Goal: Task Accomplishment & Management: Complete application form

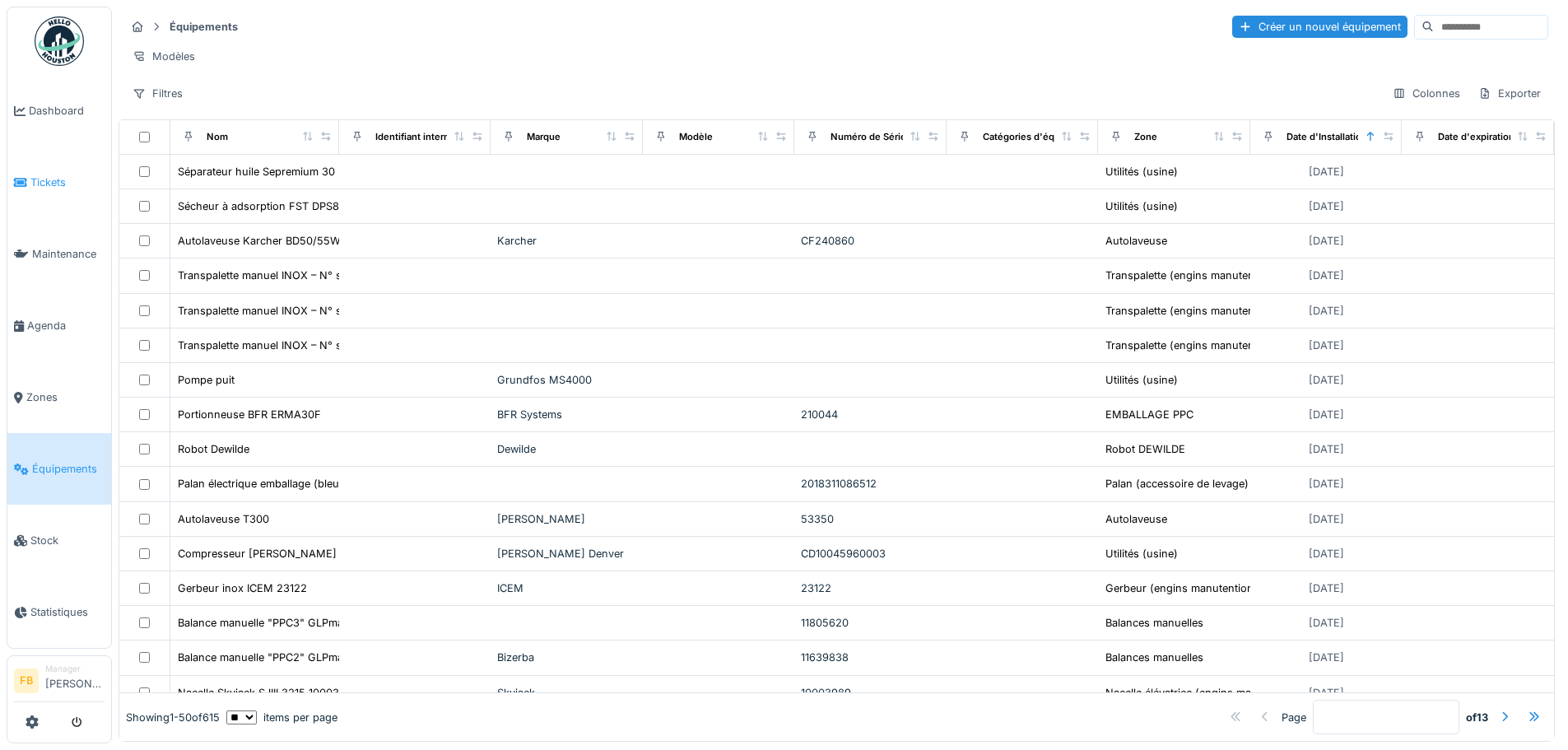
click at [40, 179] on span "Tickets" at bounding box center [67, 182] width 74 height 16
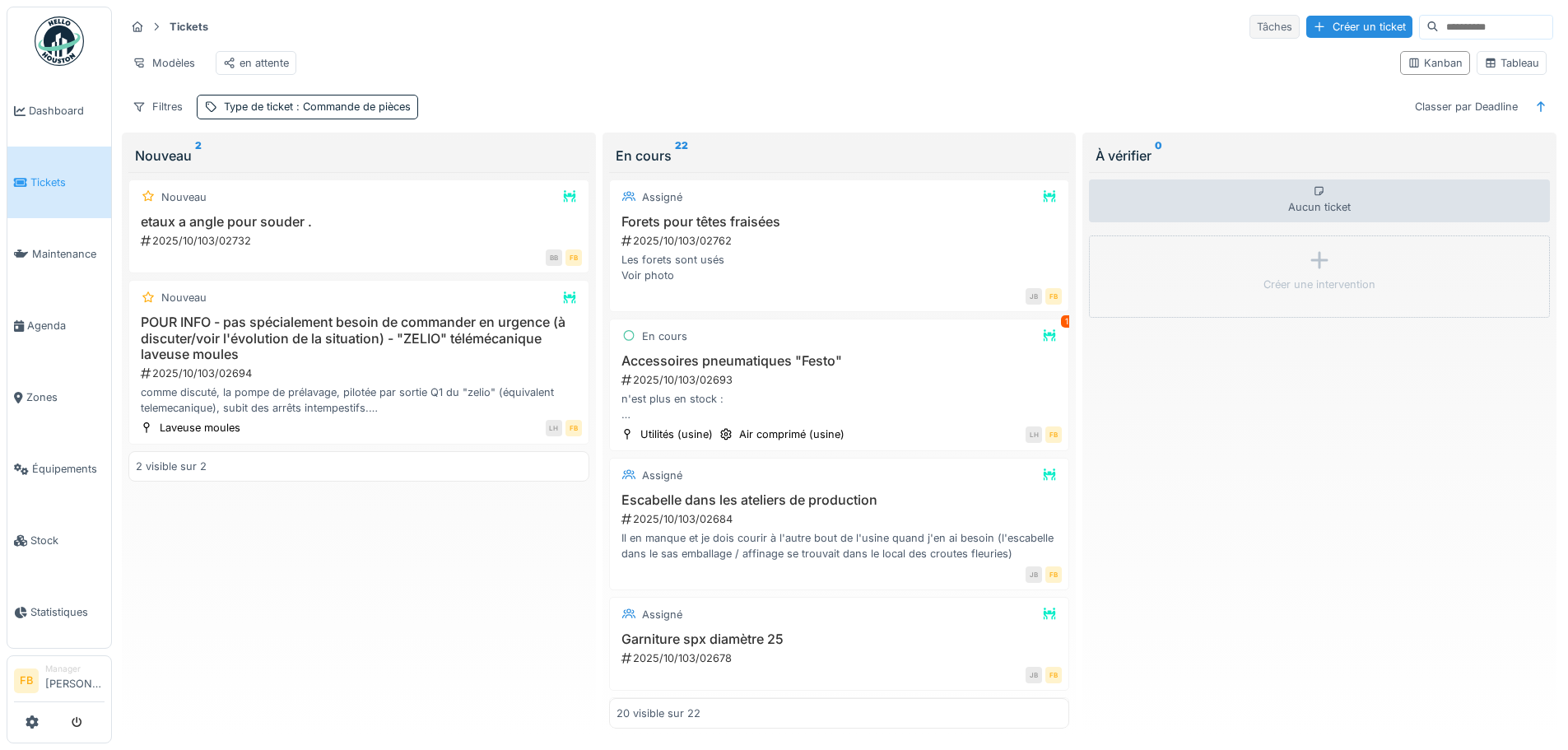
click at [1250, 32] on div "Tâches" at bounding box center [1275, 27] width 50 height 24
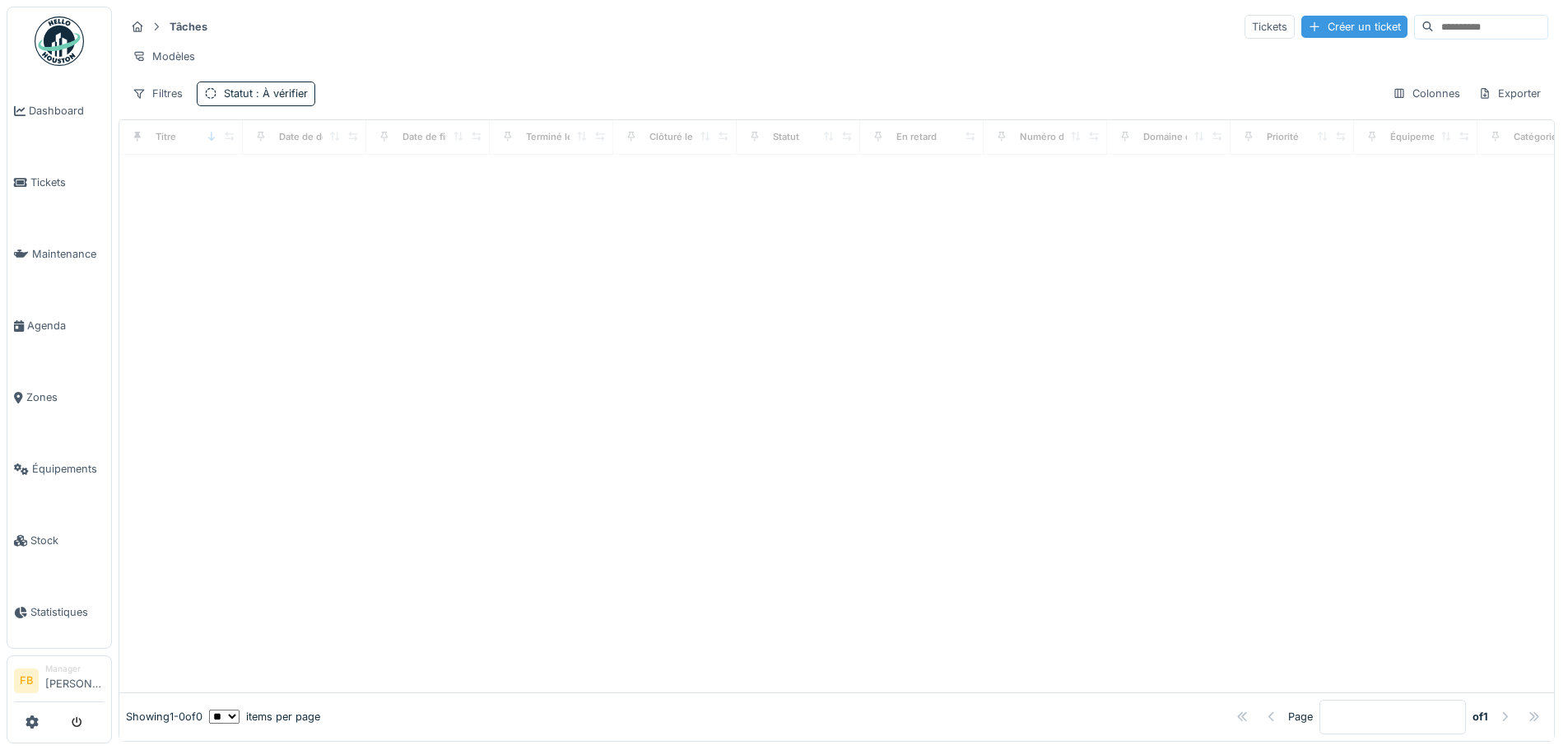
click at [1336, 19] on div "Créer un ticket" at bounding box center [1354, 27] width 106 height 23
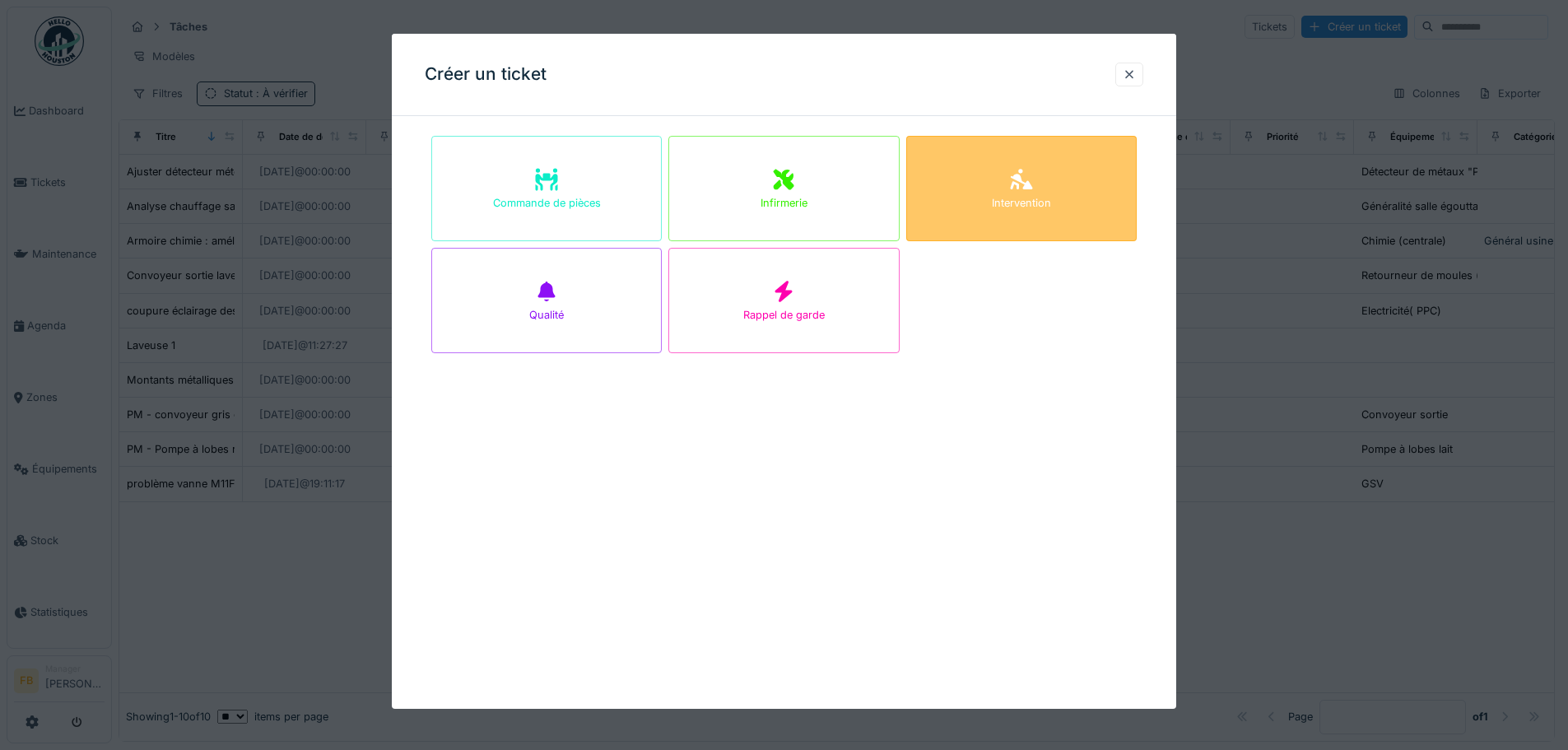
click at [994, 202] on div "Intervention" at bounding box center [1022, 188] width 230 height 105
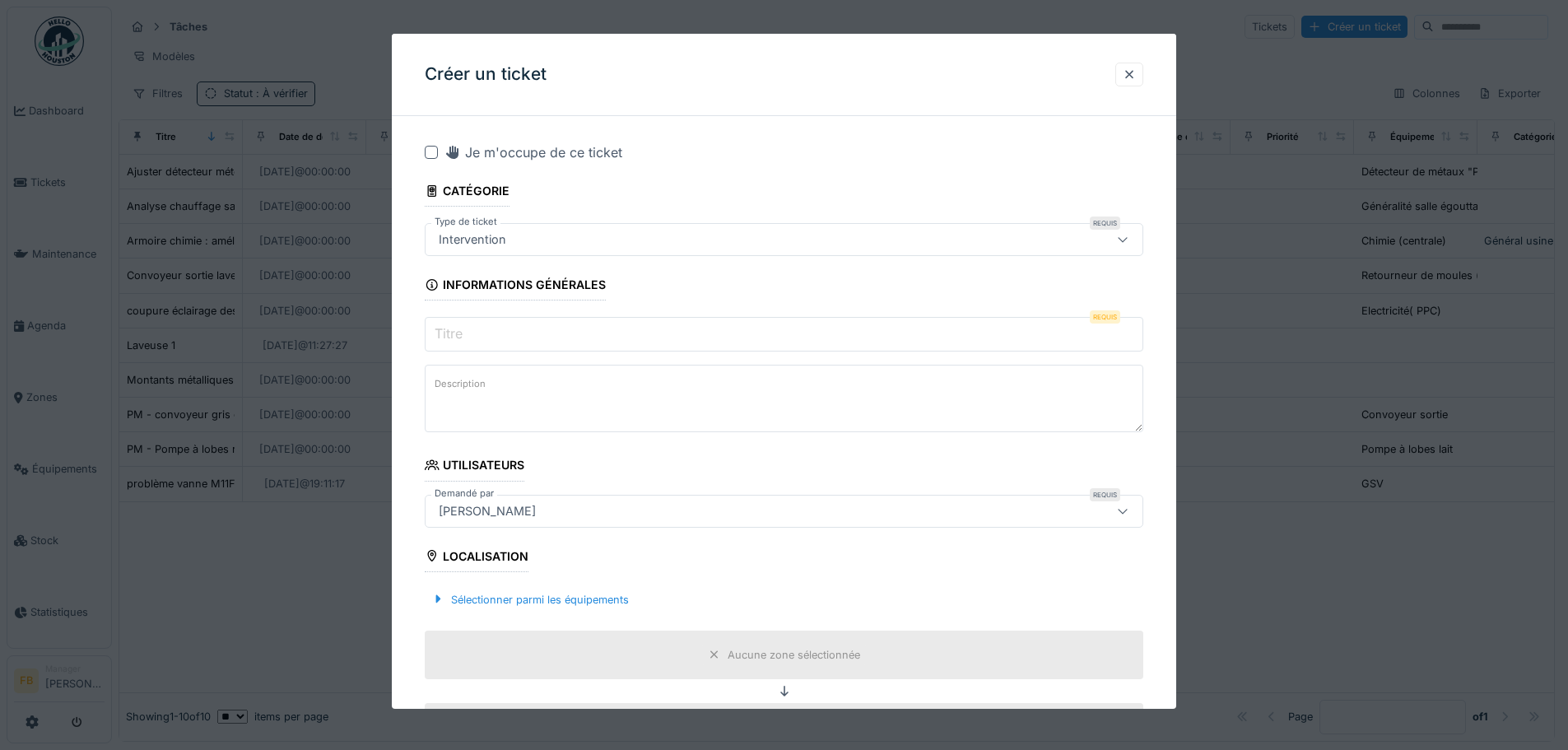
click at [553, 341] on input "Titre" at bounding box center [784, 334] width 719 height 34
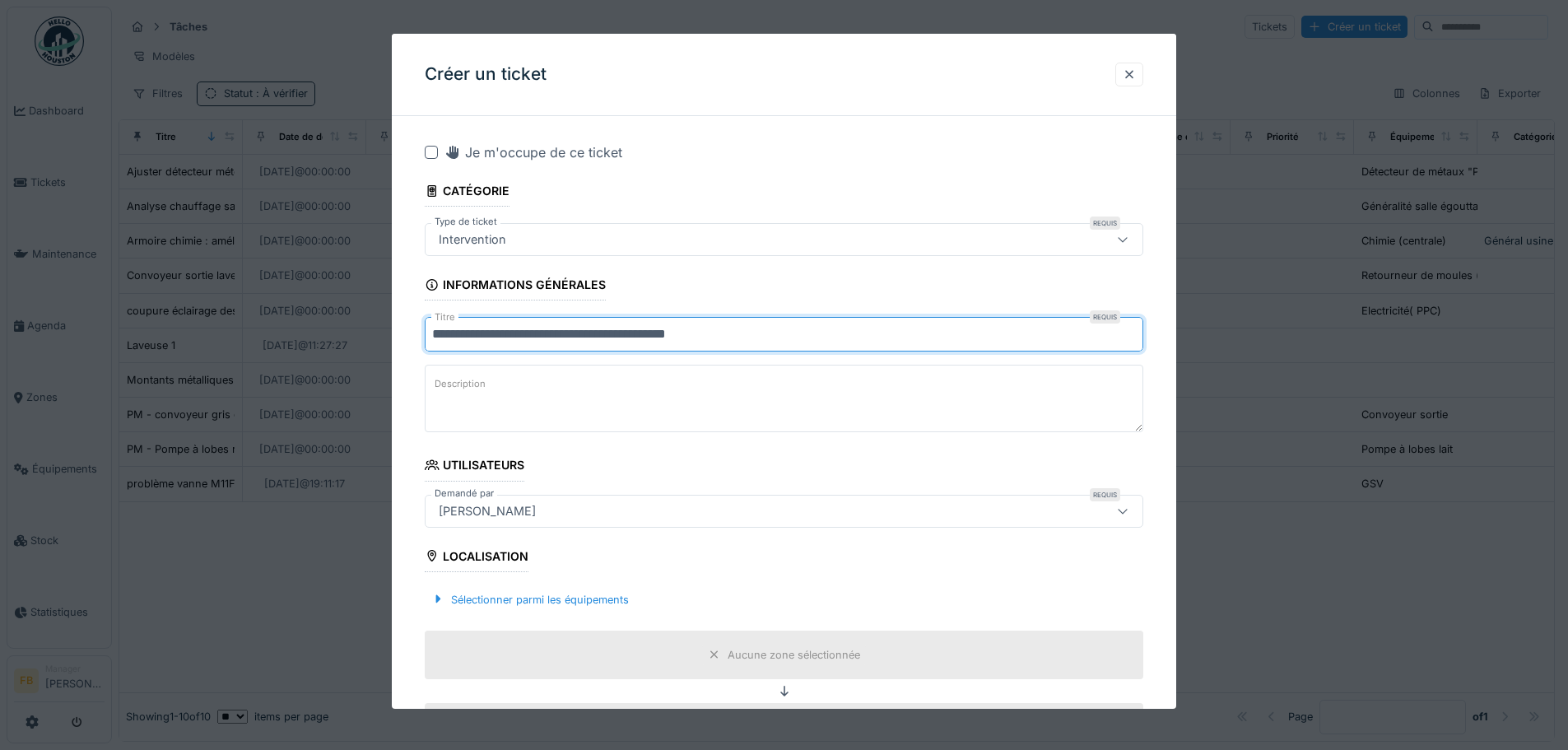
click at [778, 333] on input "**********" at bounding box center [784, 334] width 719 height 34
type input "**********"
click at [654, 375] on textarea "Description" at bounding box center [784, 399] width 719 height 68
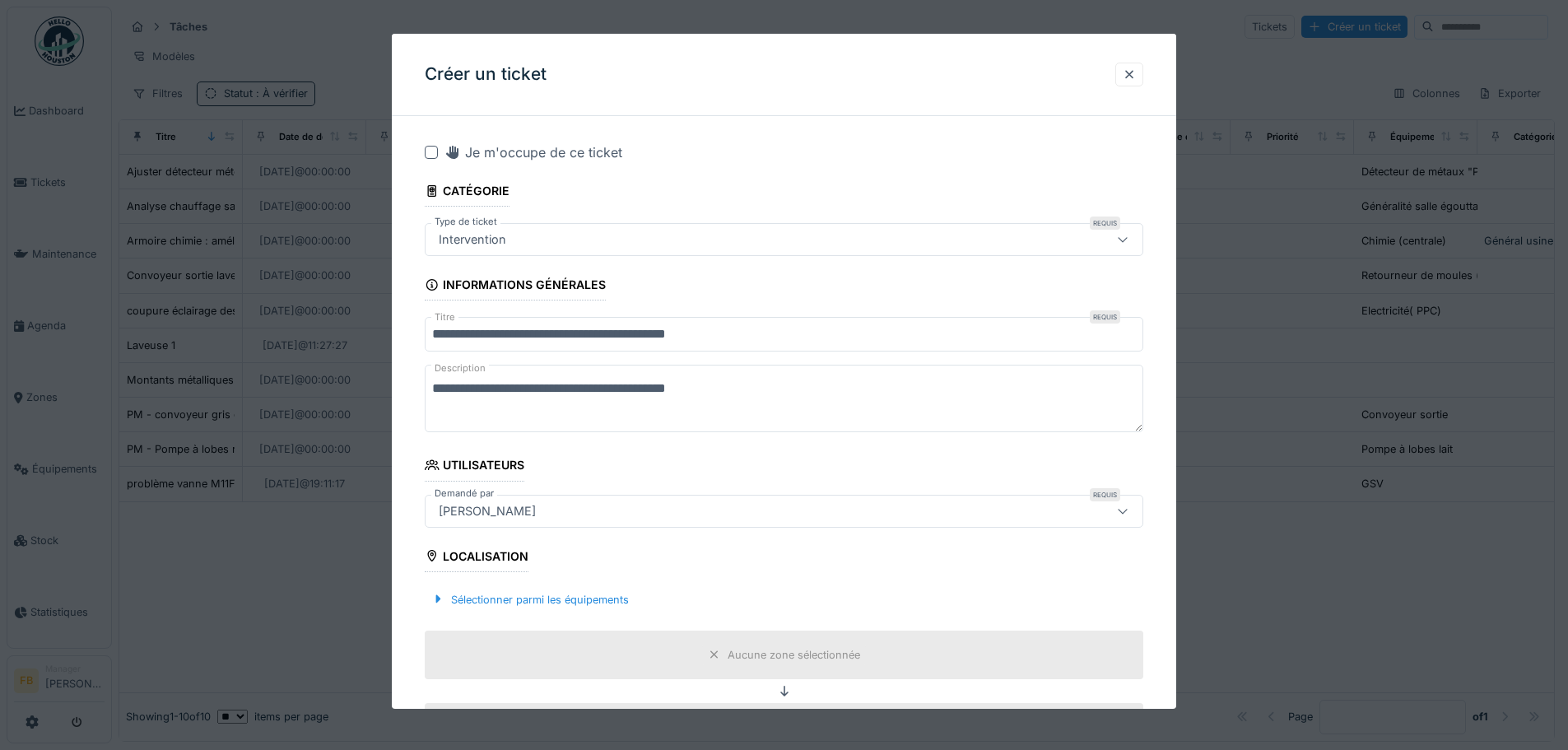
type textarea "**********"
drag, startPoint x: 697, startPoint y: 395, endPoint x: 762, endPoint y: 455, distance: 88.5
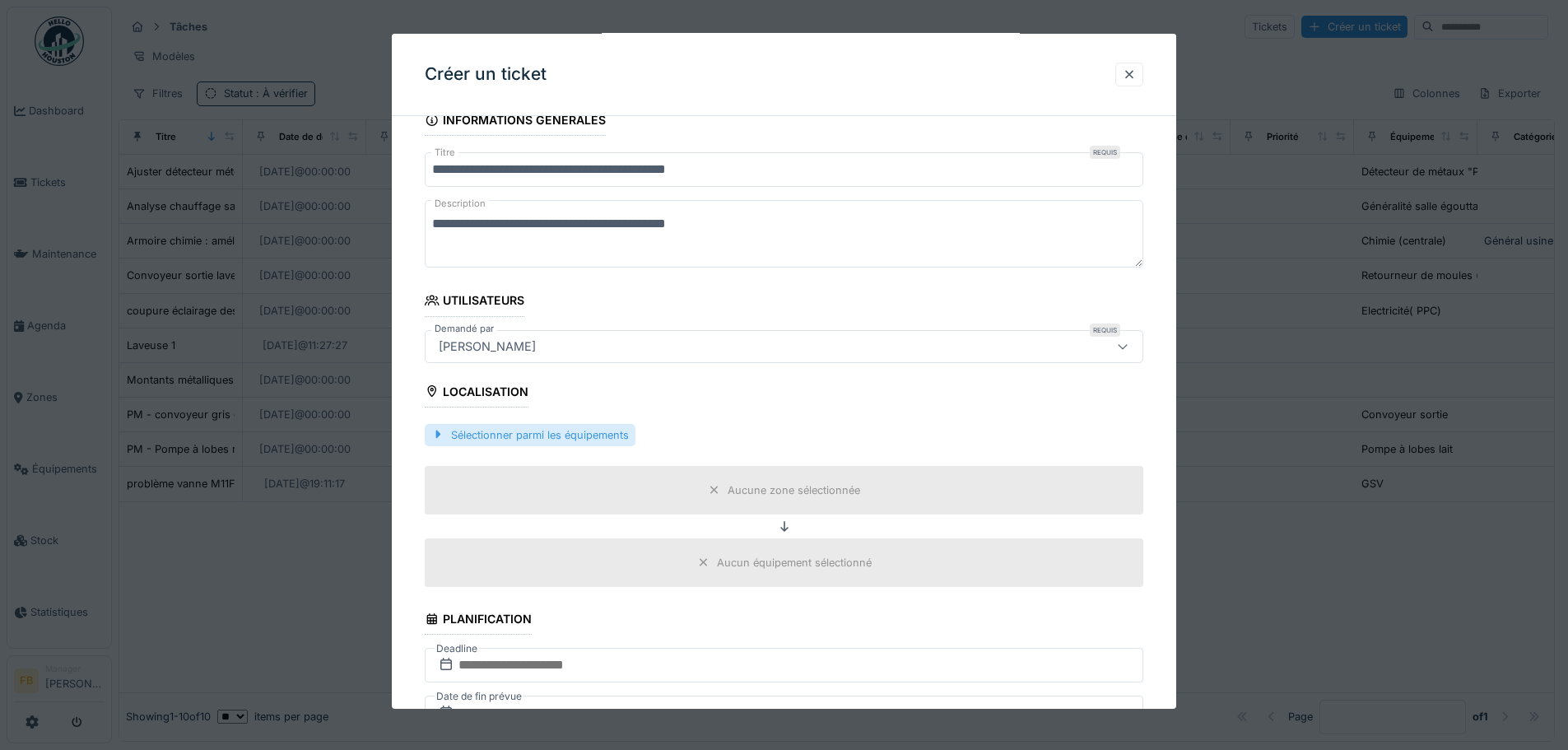
click at [592, 430] on div "Sélectionner parmi les équipements" at bounding box center [531, 435] width 211 height 23
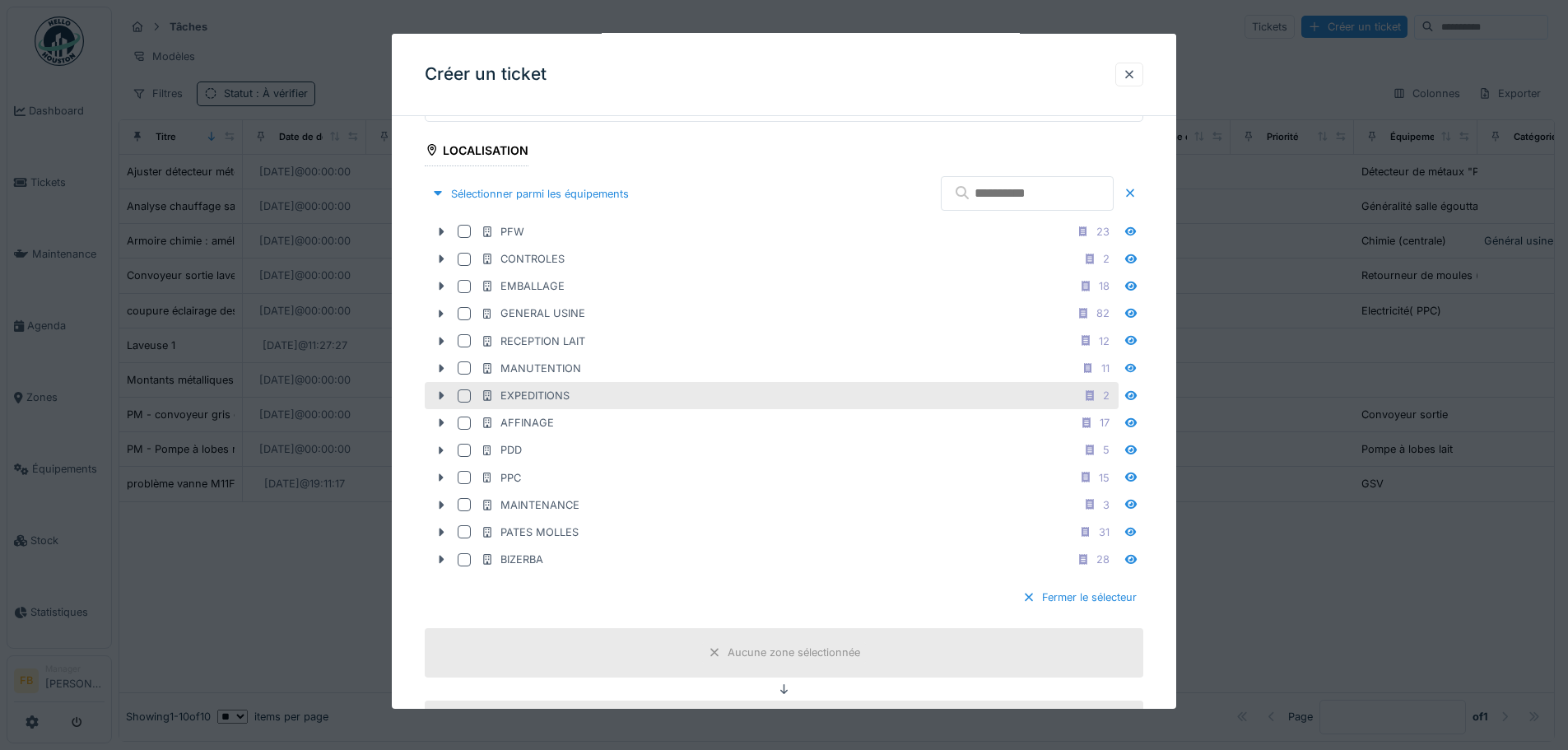
scroll to position [411, 0]
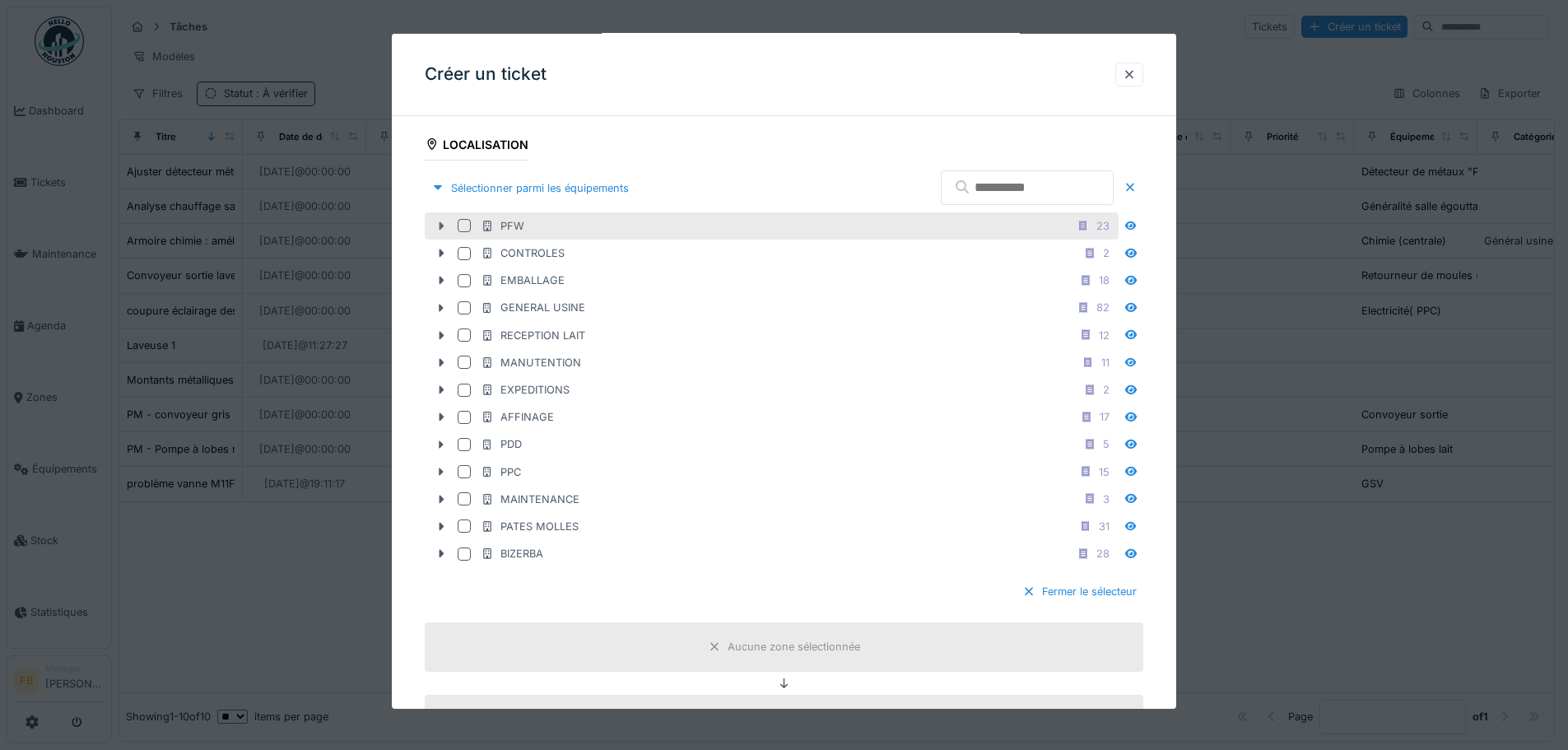
click at [436, 226] on icon at bounding box center [441, 225] width 13 height 11
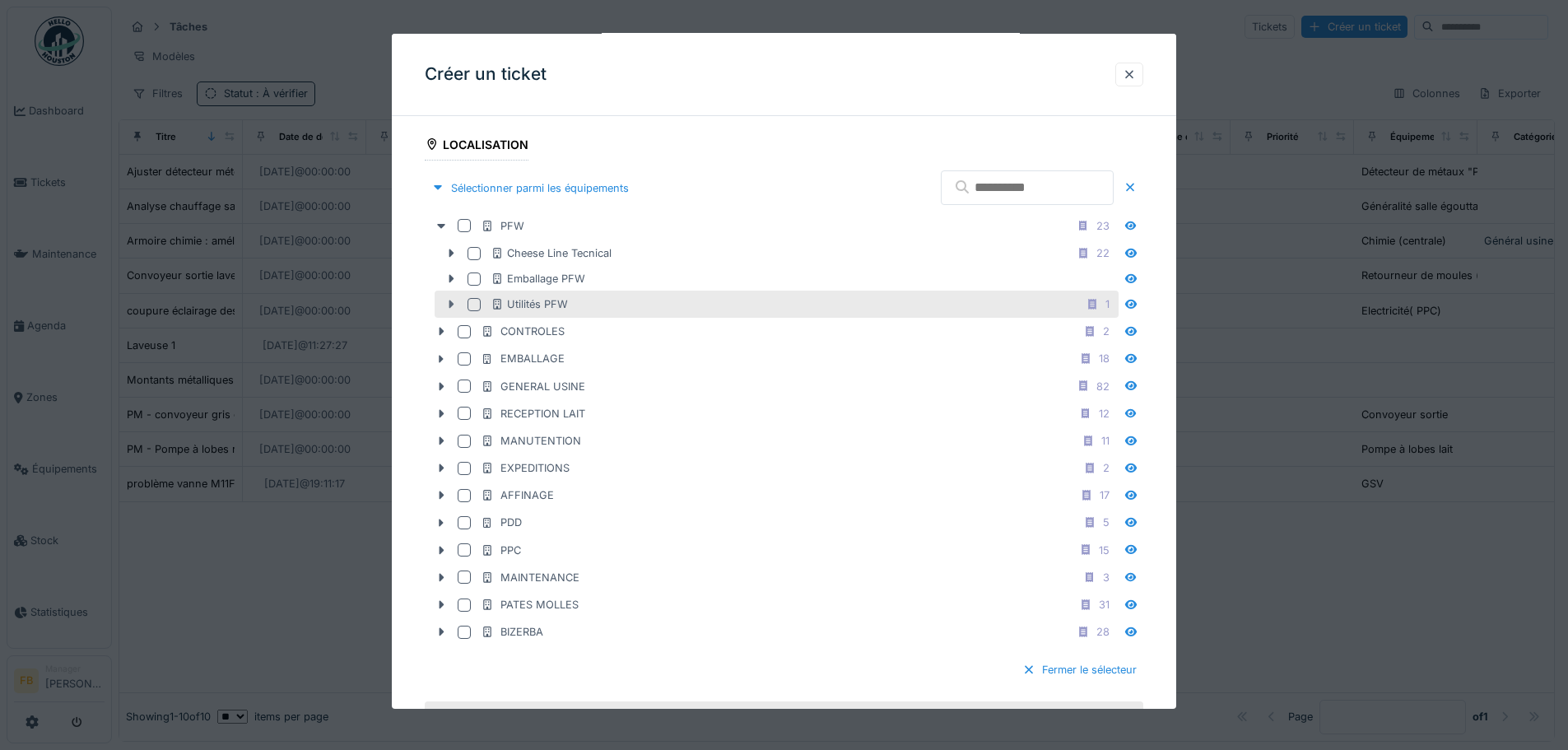
click at [449, 298] on div at bounding box center [451, 304] width 27 height 18
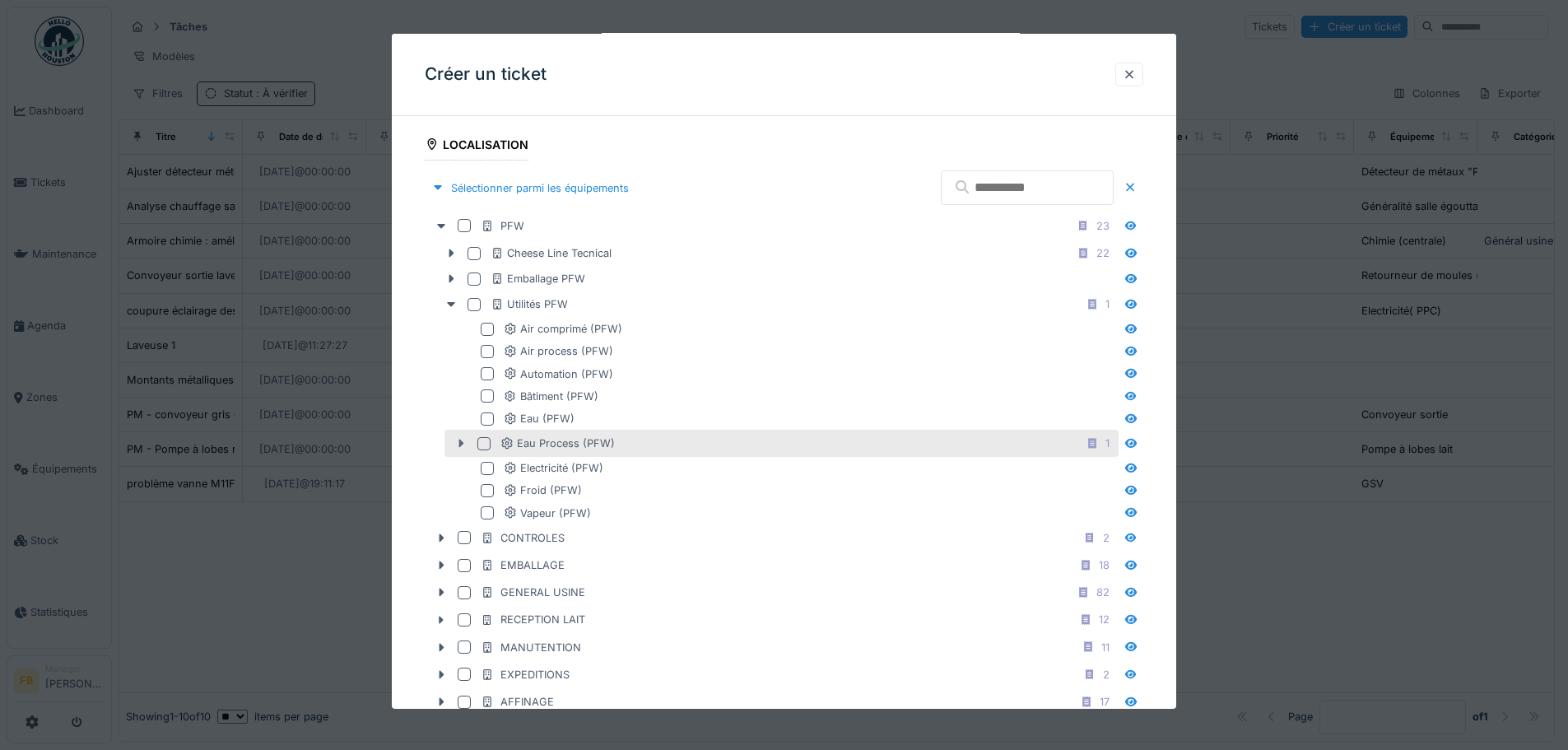
click at [460, 441] on icon at bounding box center [462, 444] width 5 height 8
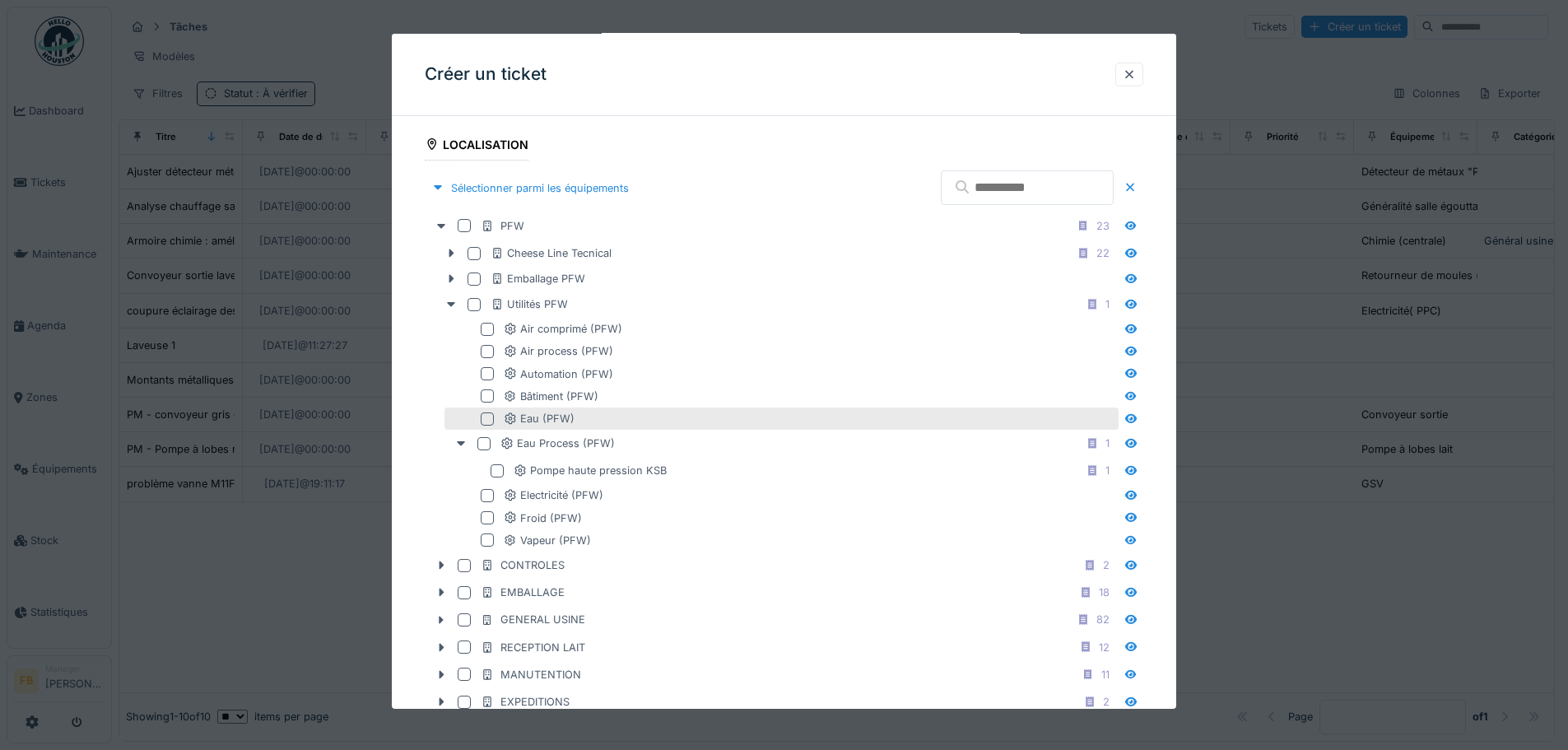
click at [491, 416] on div at bounding box center [486, 418] width 13 height 13
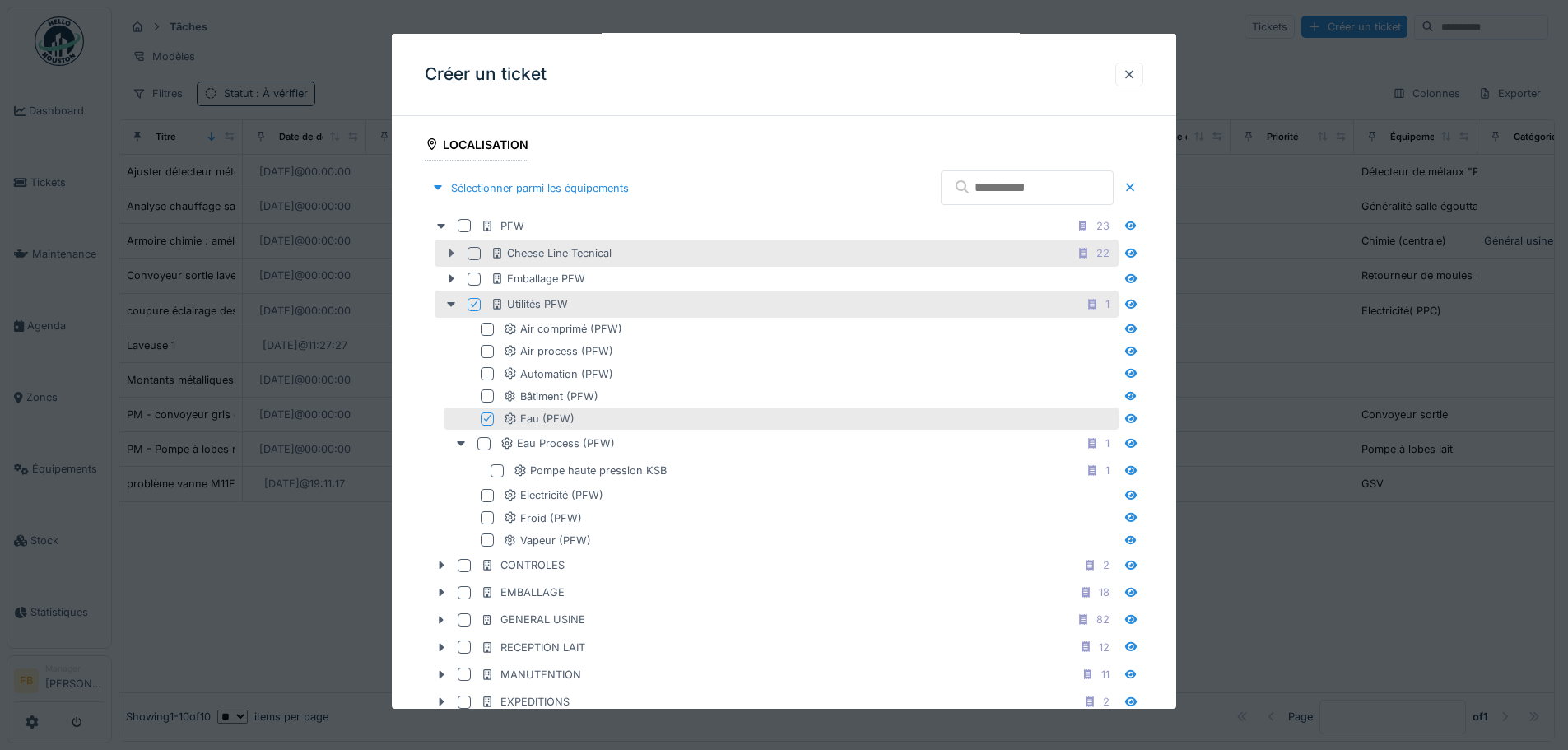
click at [448, 253] on icon at bounding box center [451, 253] width 13 height 11
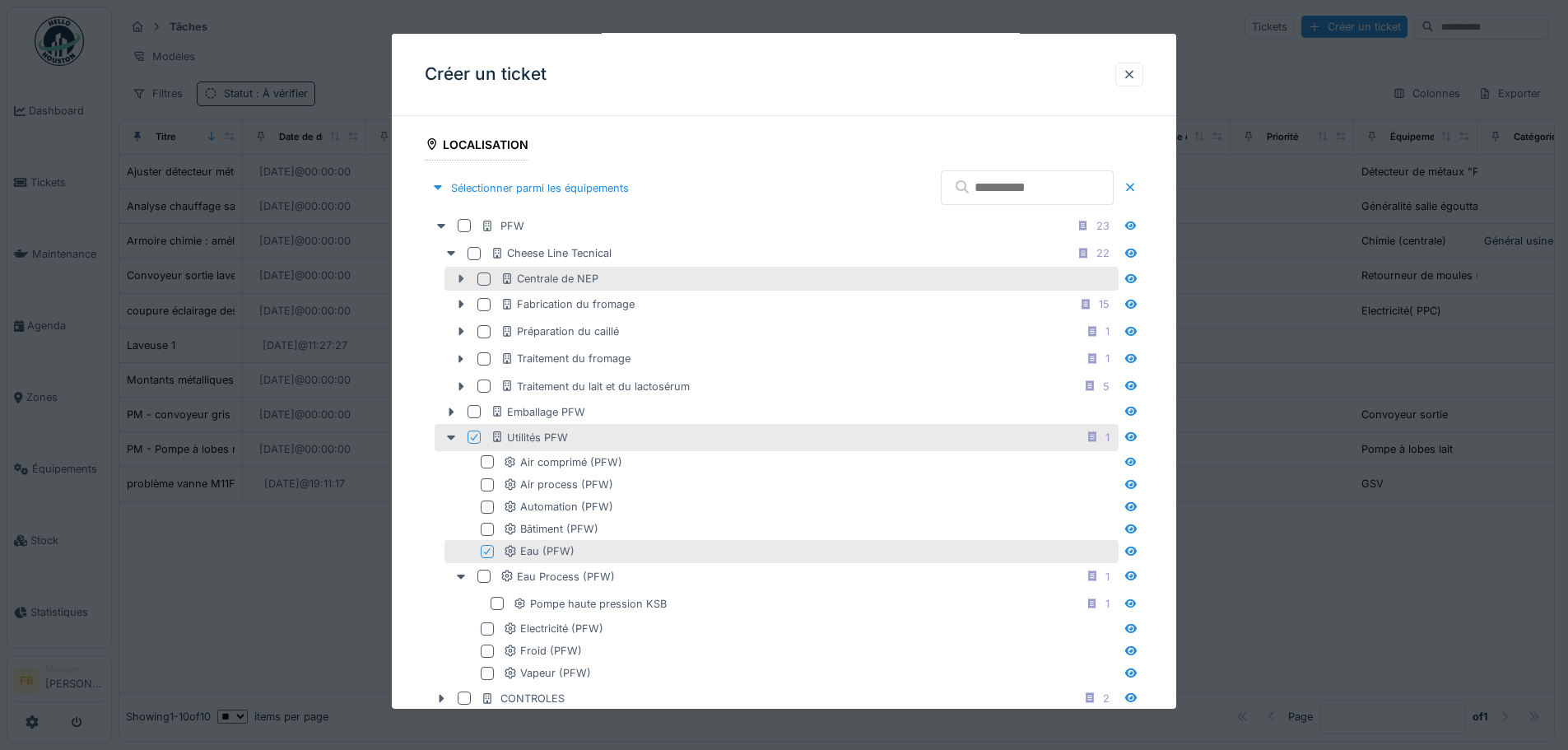
click at [462, 278] on icon at bounding box center [462, 279] width 5 height 8
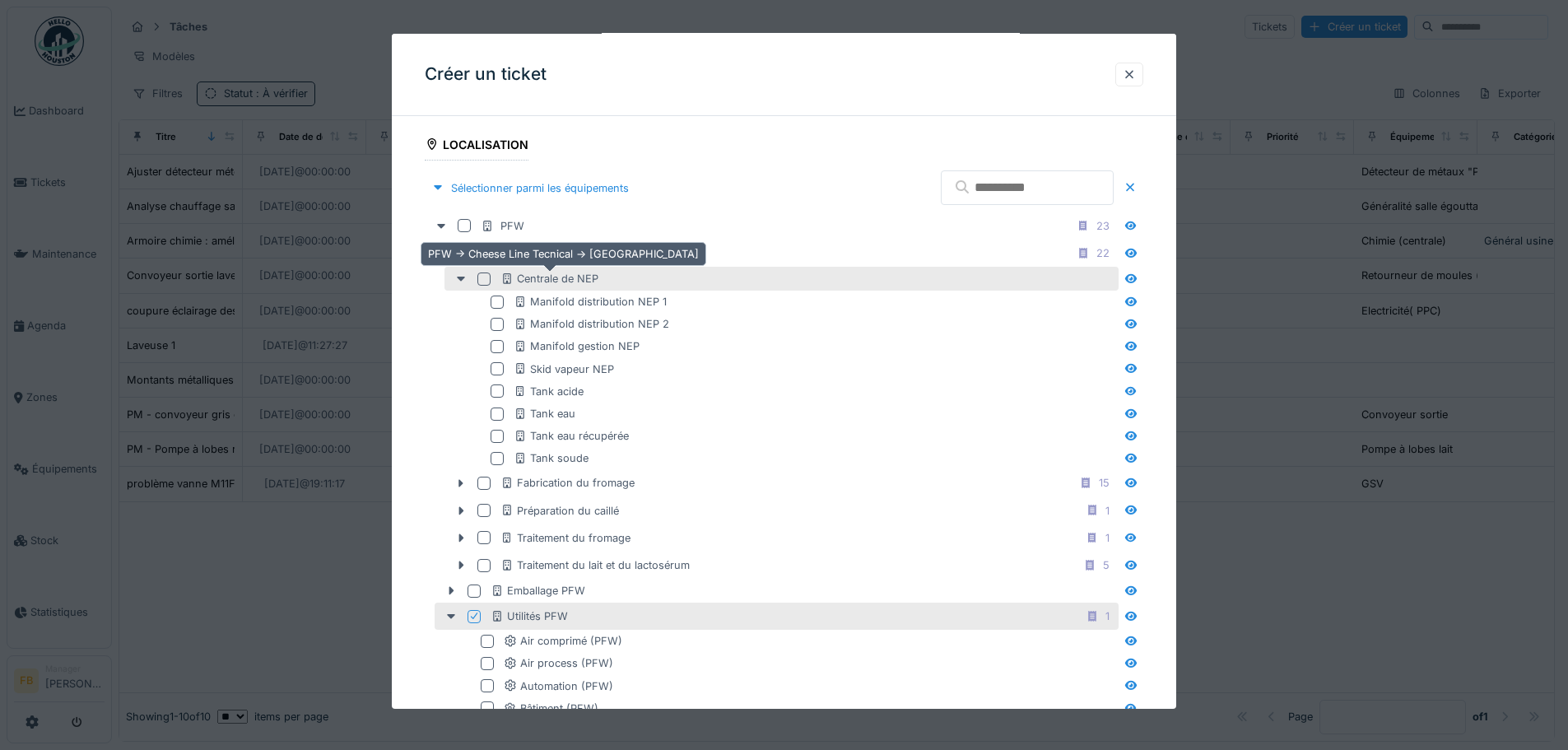
click at [563, 272] on div "Centrale de NEP" at bounding box center [550, 279] width 98 height 16
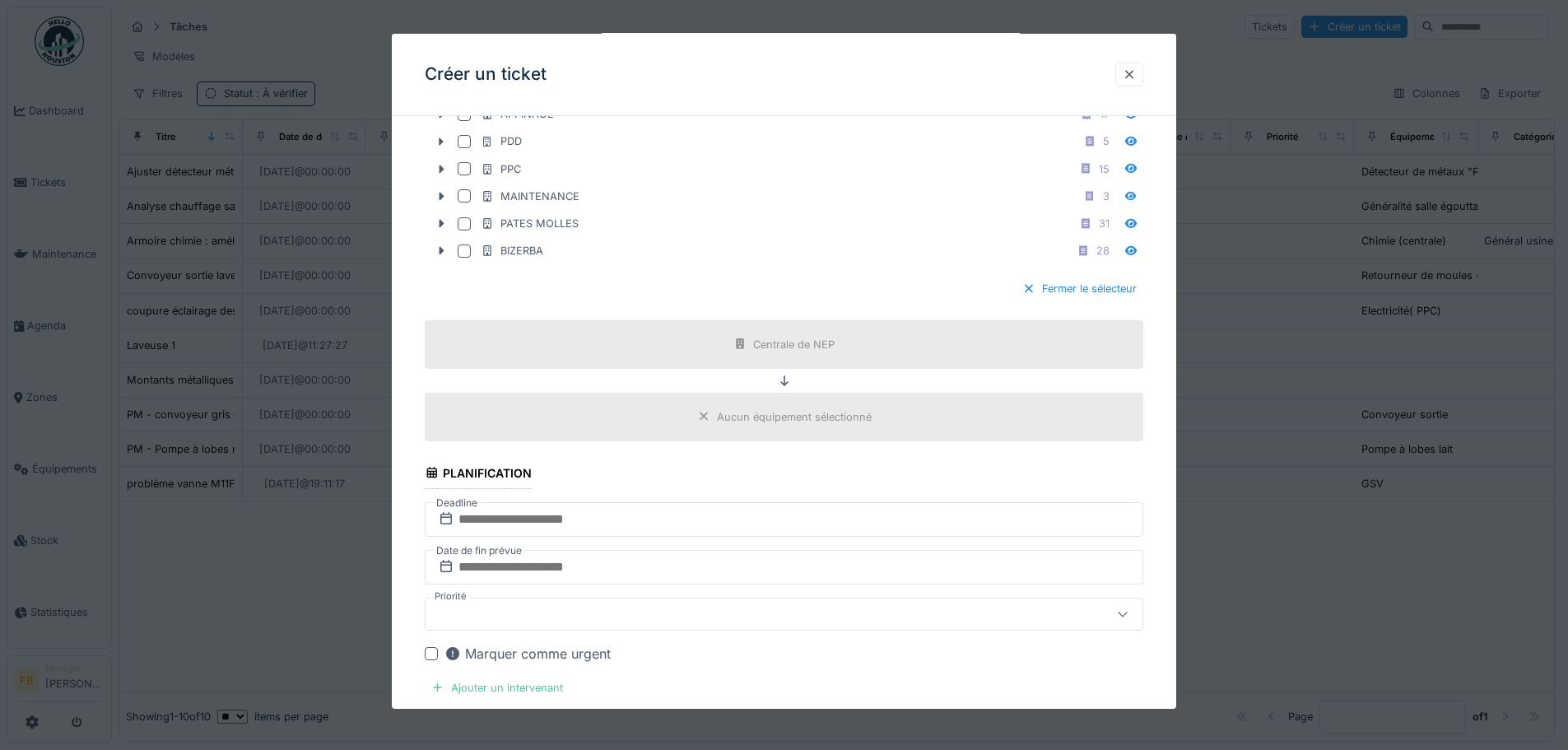
scroll to position [1564, 0]
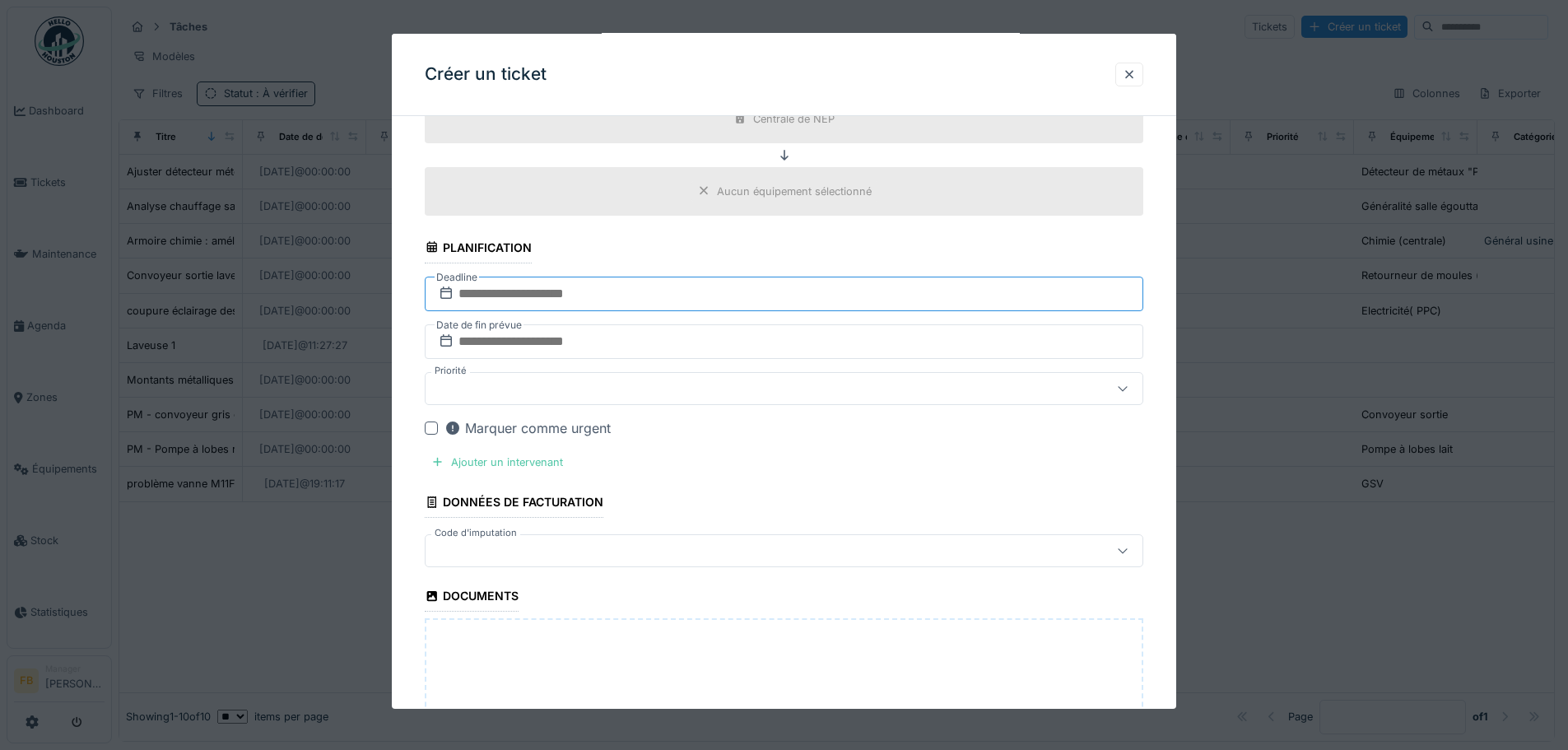
click at [744, 289] on input "text" at bounding box center [784, 293] width 719 height 34
click at [761, 448] on div "15" at bounding box center [760, 455] width 23 height 24
click at [703, 335] on input "text" at bounding box center [784, 342] width 719 height 34
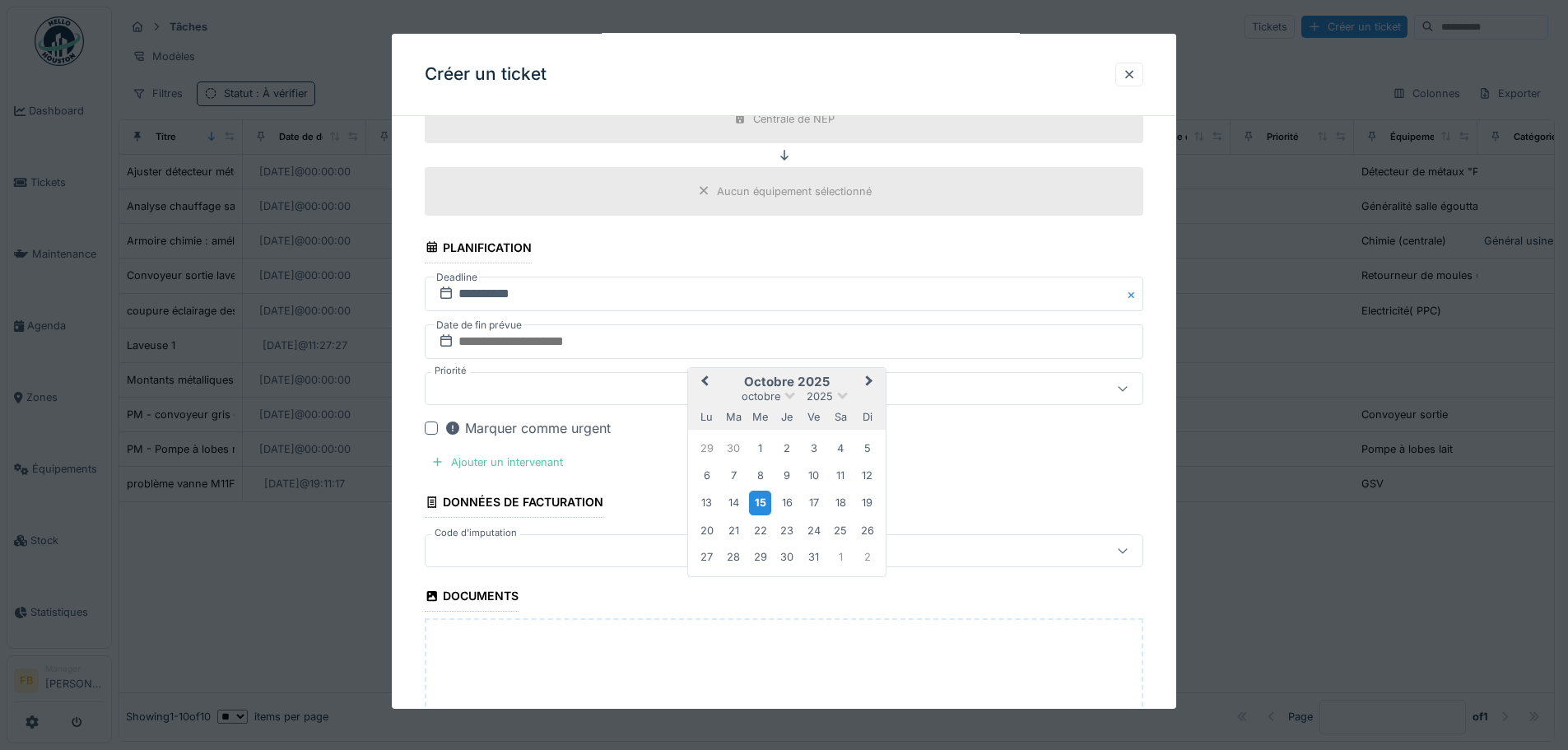
click at [758, 495] on div "15" at bounding box center [760, 503] width 23 height 24
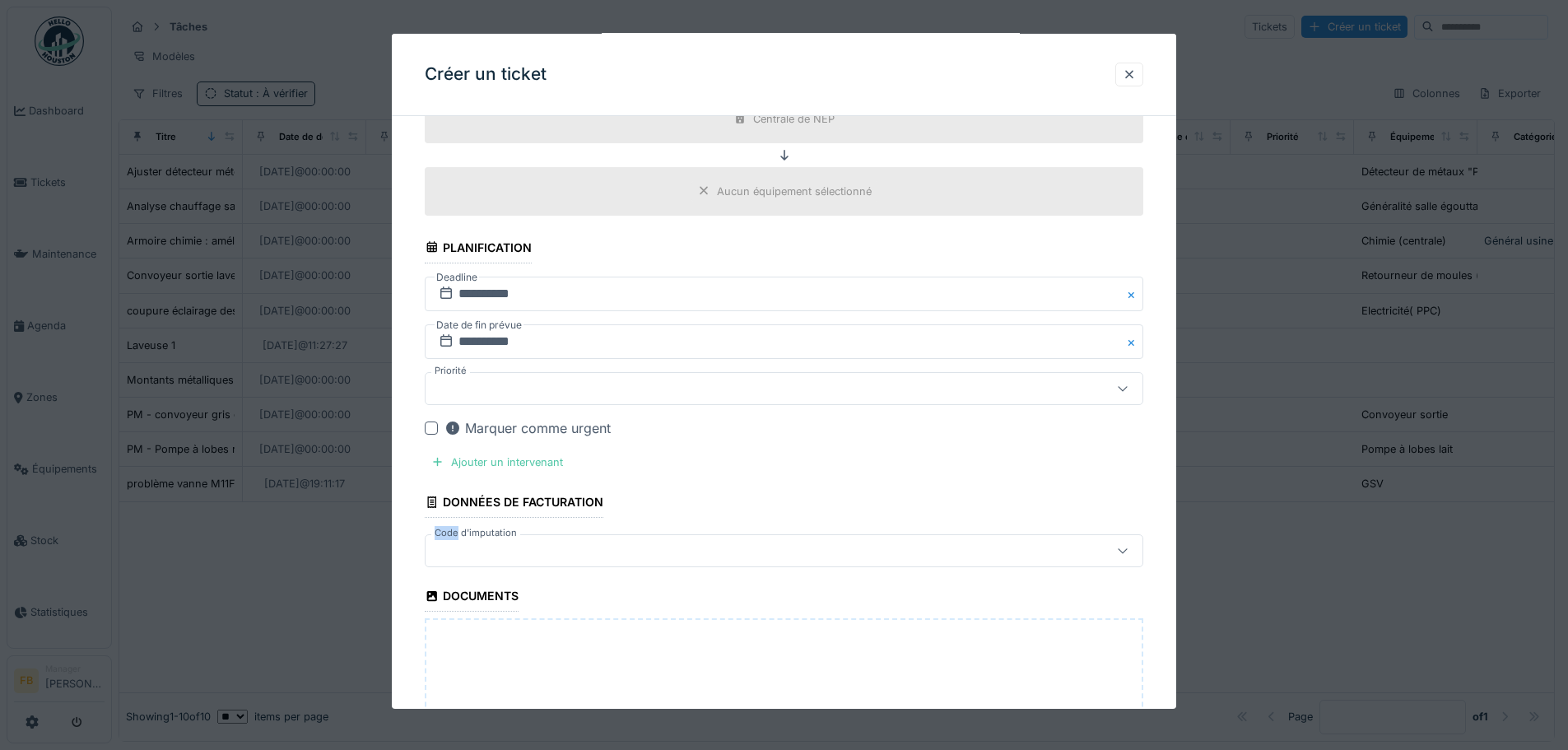
click at [490, 460] on div "Ajouter un intervenant" at bounding box center [497, 462] width 145 height 23
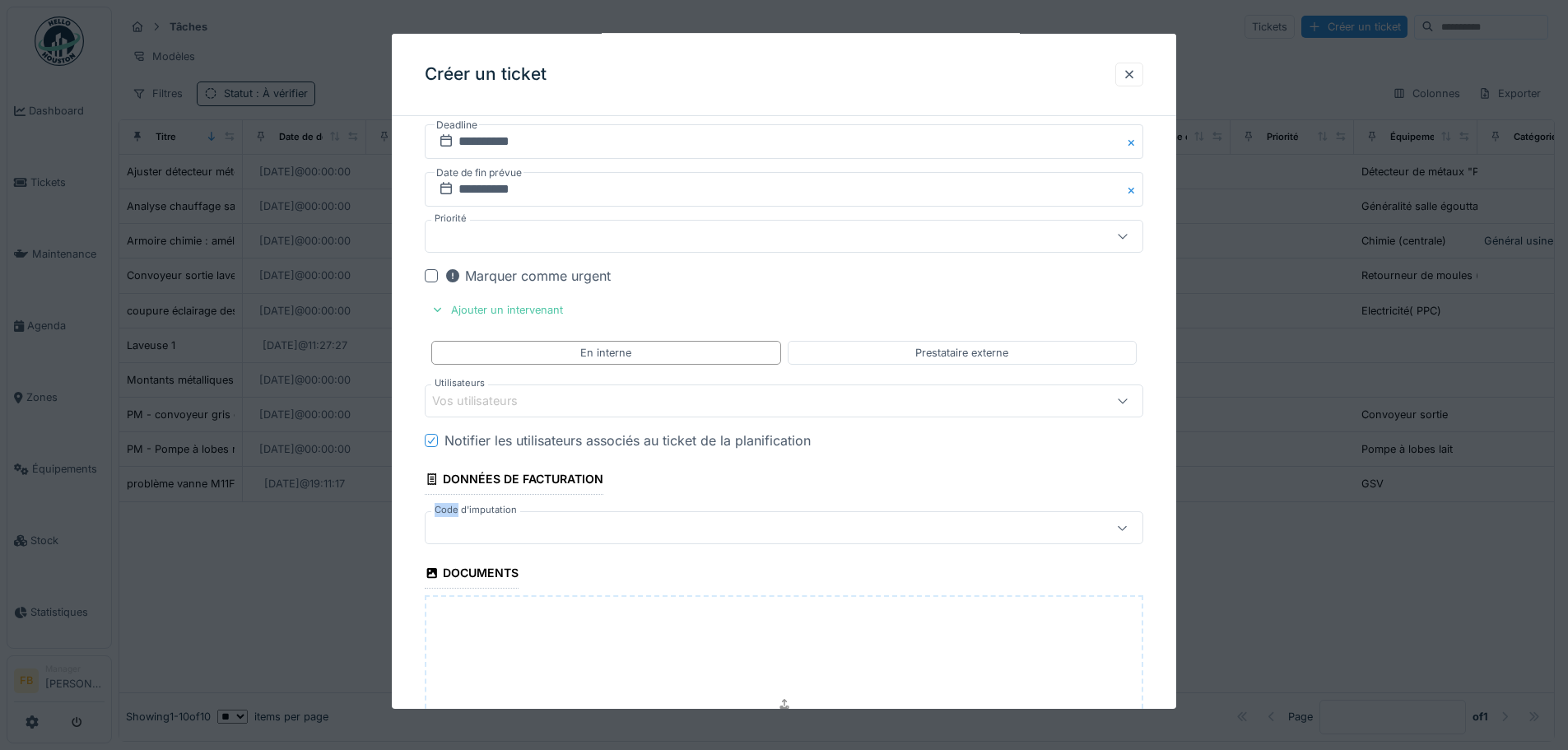
scroll to position [1729, 0]
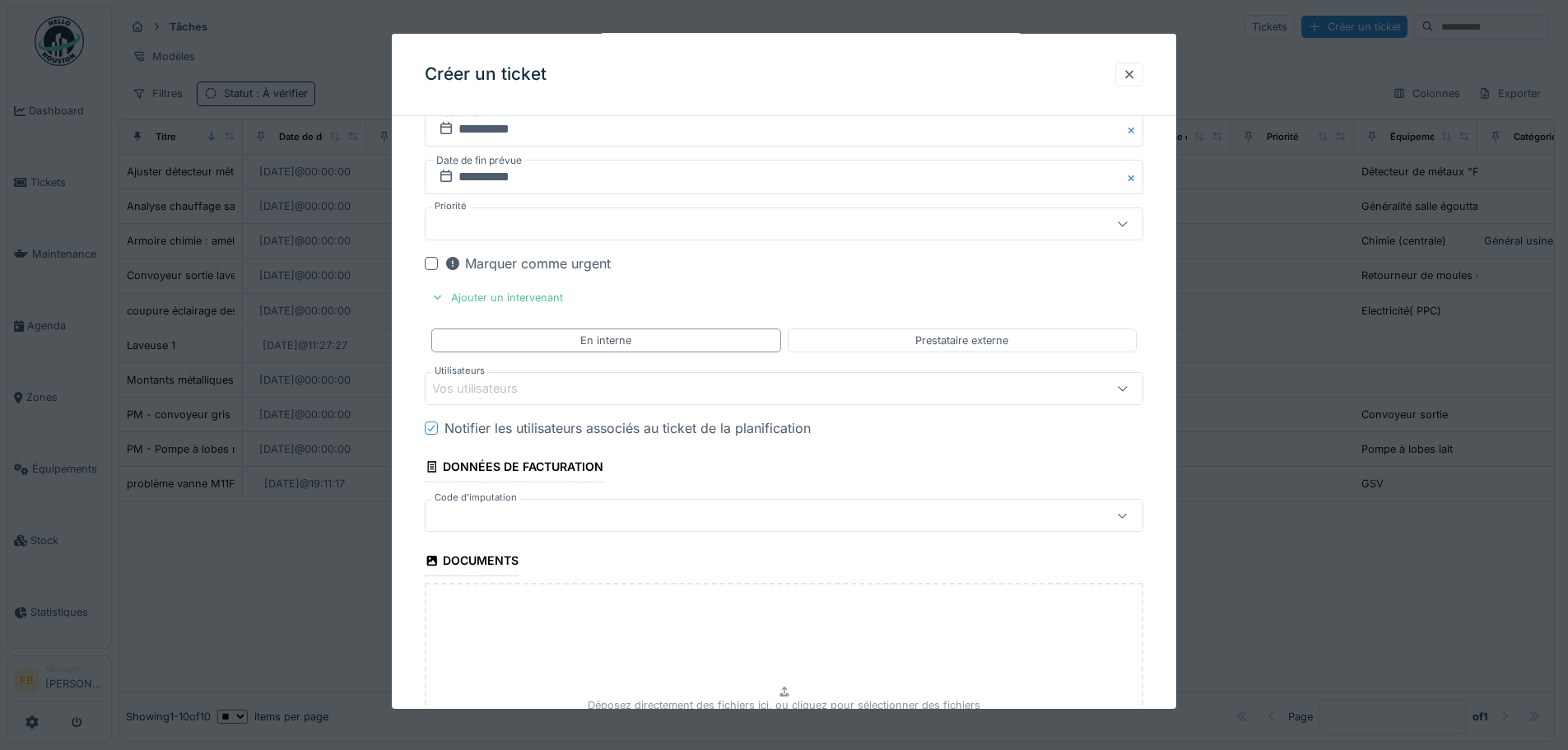
click at [865, 398] on div "Vos utilisateurs" at bounding box center [742, 389] width 620 height 18
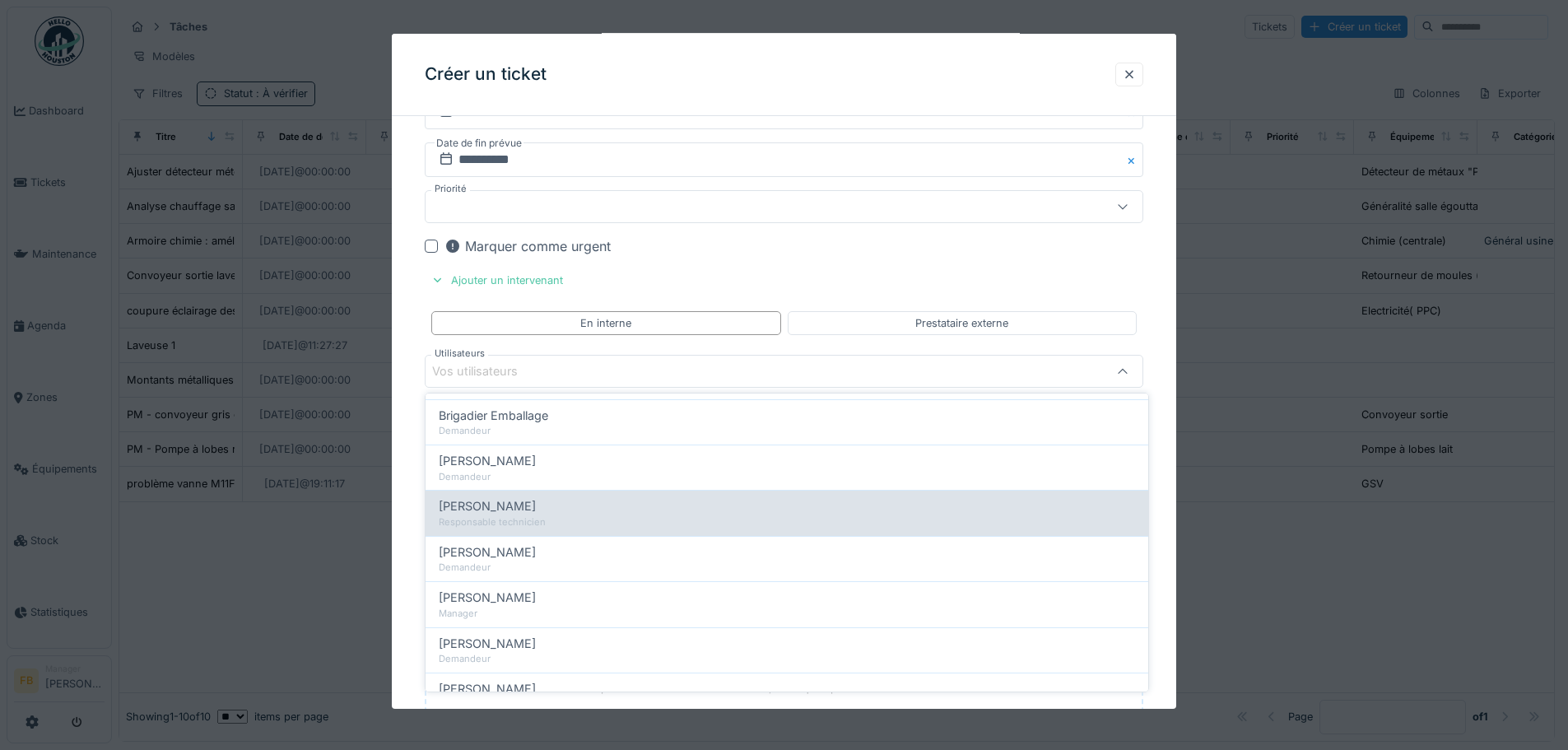
scroll to position [164, 0]
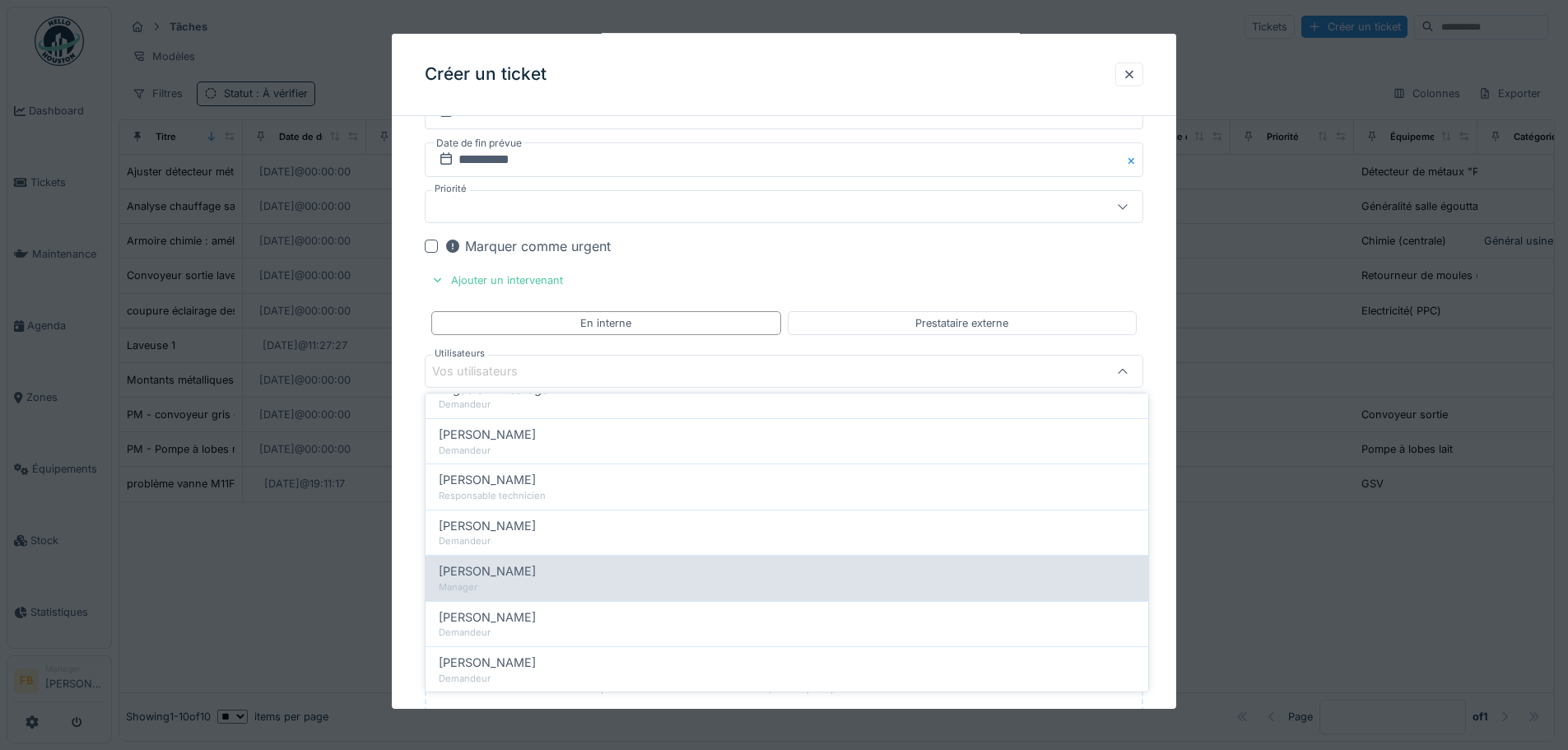
click at [562, 572] on div "[PERSON_NAME]" at bounding box center [787, 571] width 697 height 18
type input "****"
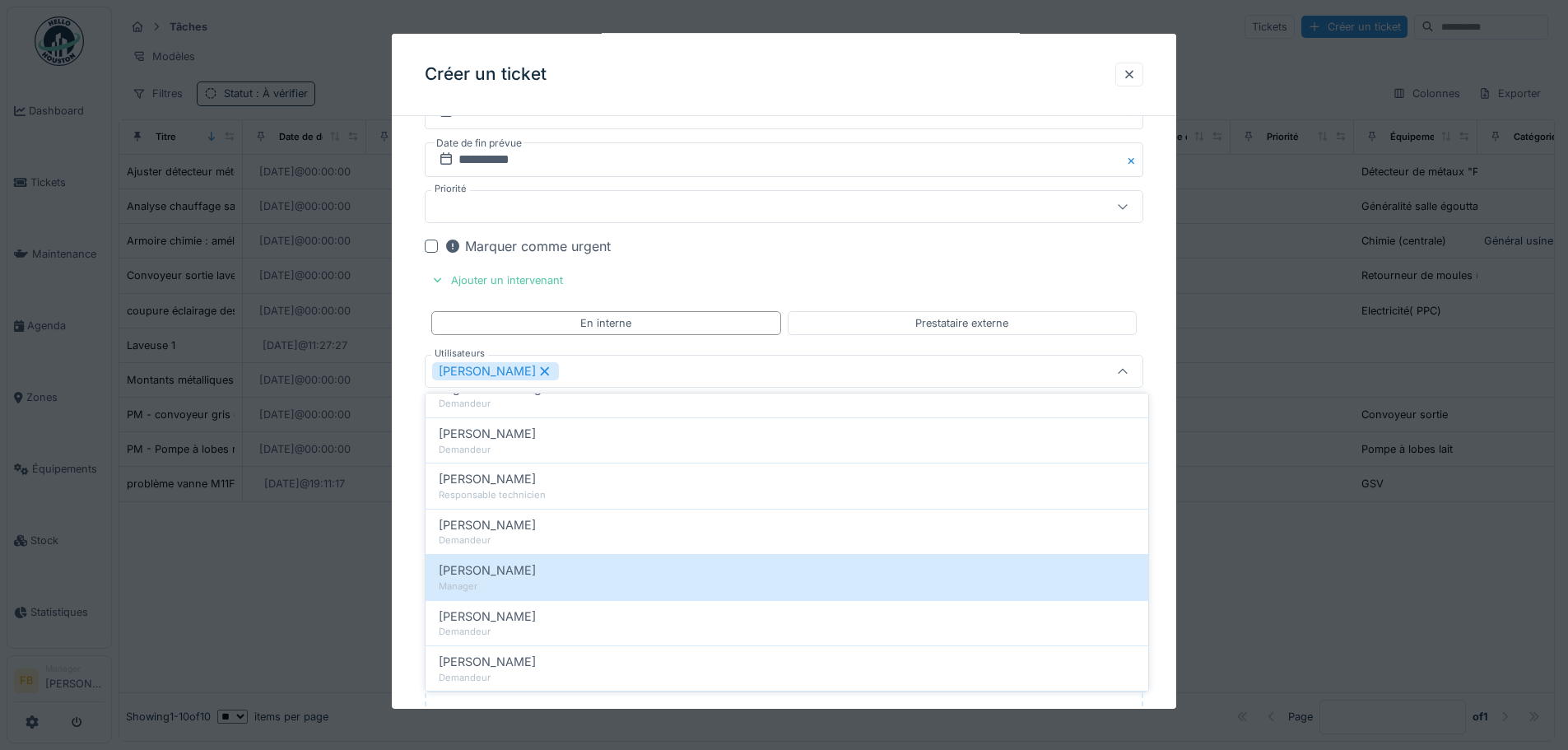
scroll to position [247, 0]
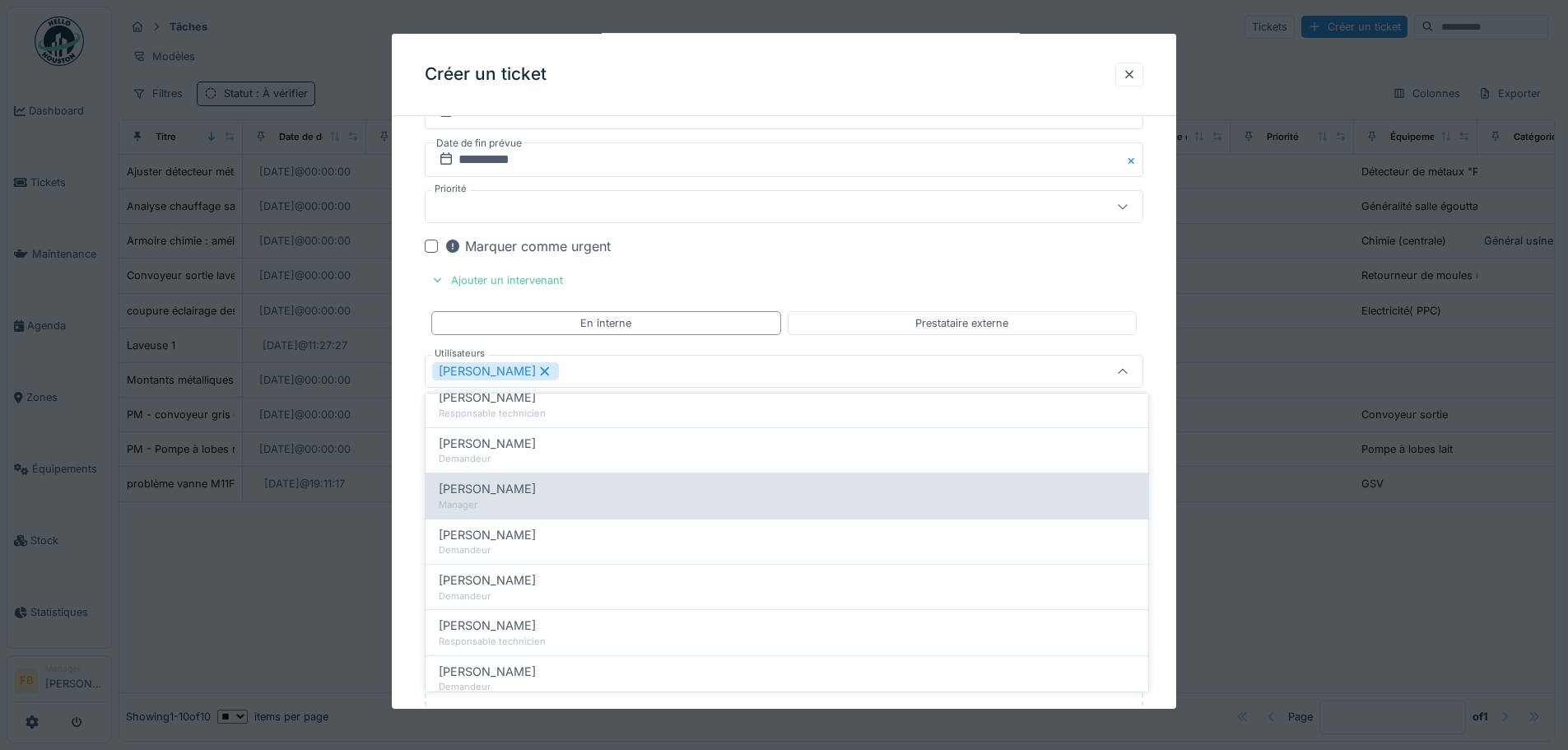
click at [541, 496] on div "[PERSON_NAME]" at bounding box center [787, 489] width 697 height 18
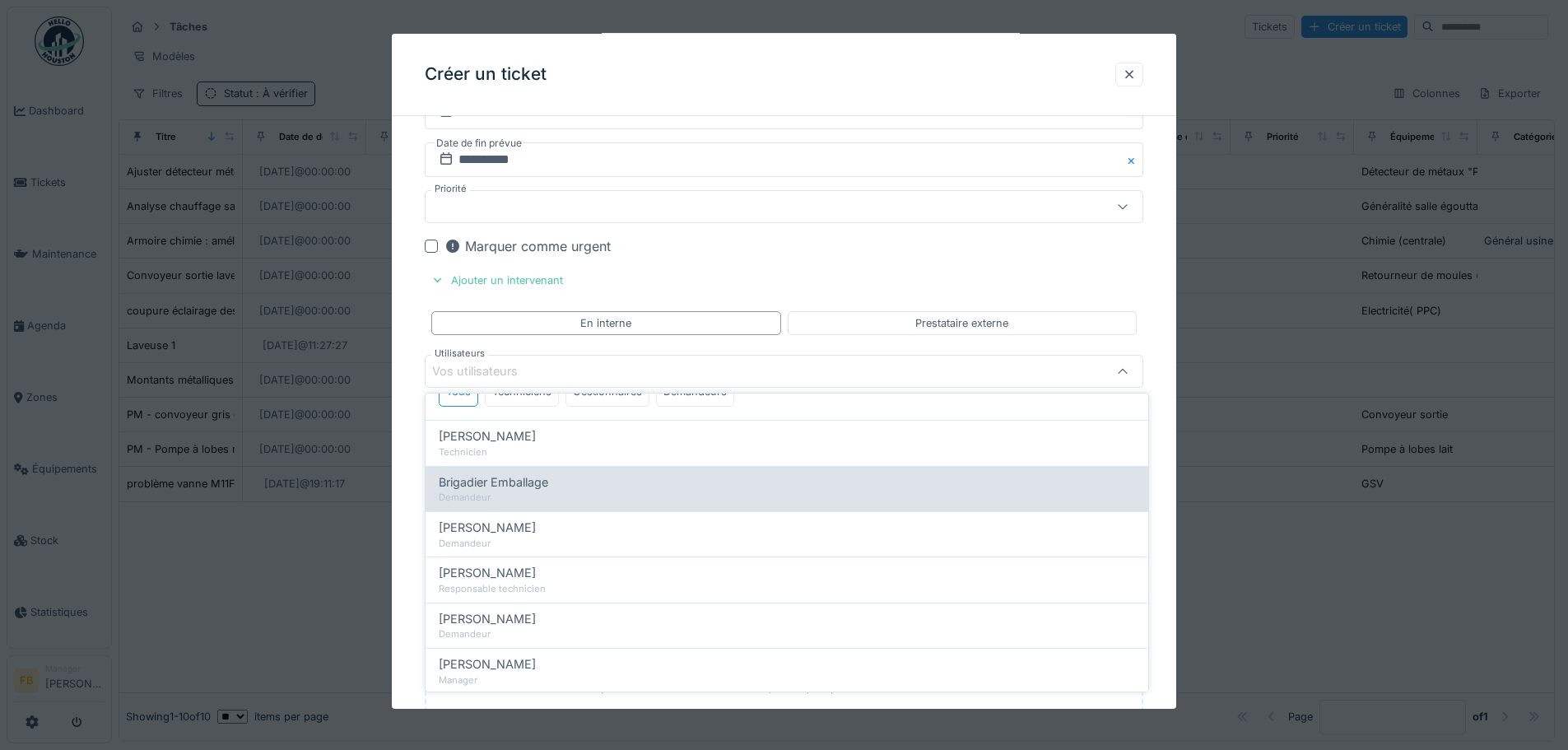
scroll to position [164, 0]
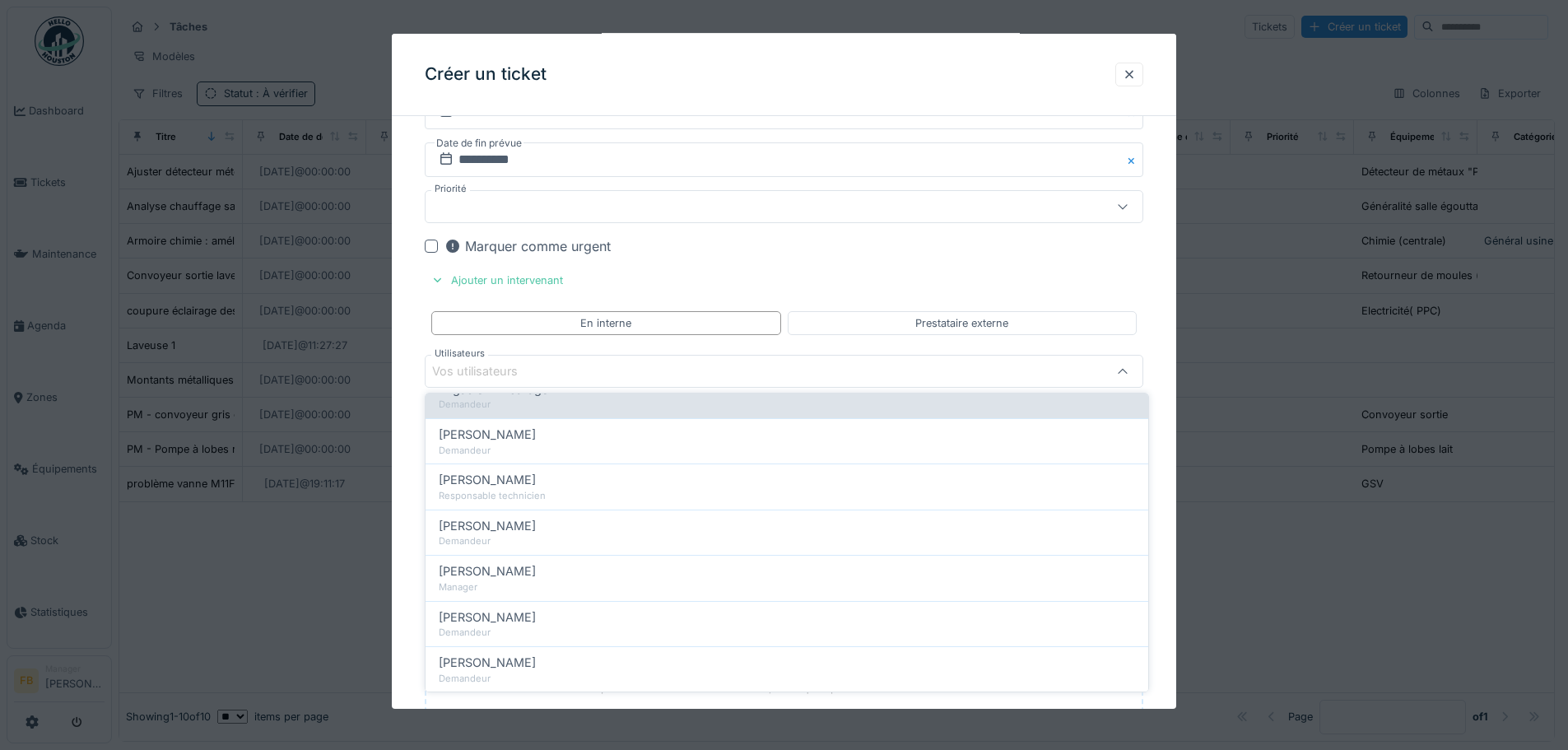
click at [535, 563] on div "[PERSON_NAME]" at bounding box center [787, 571] width 697 height 18
type input "****"
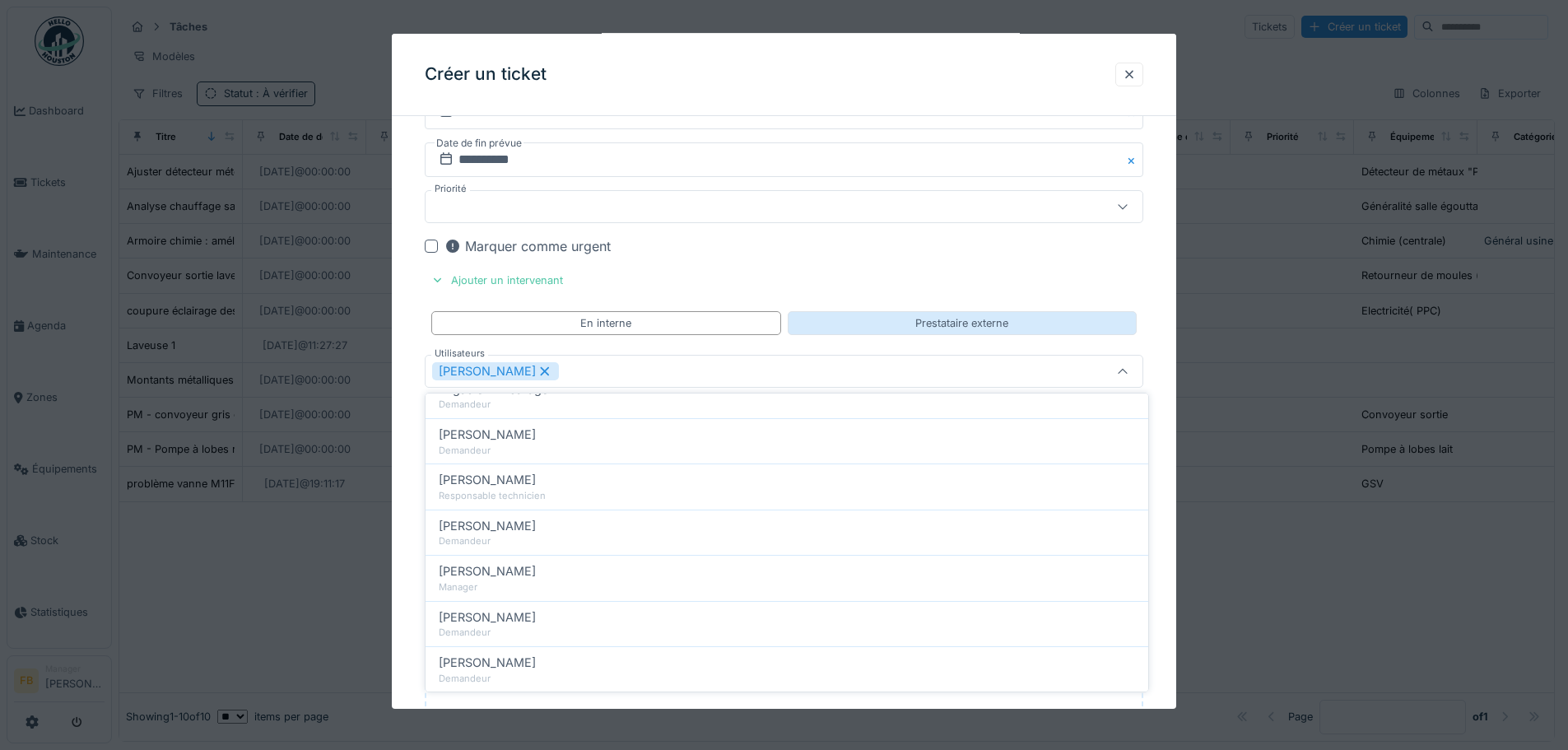
scroll to position [0, 0]
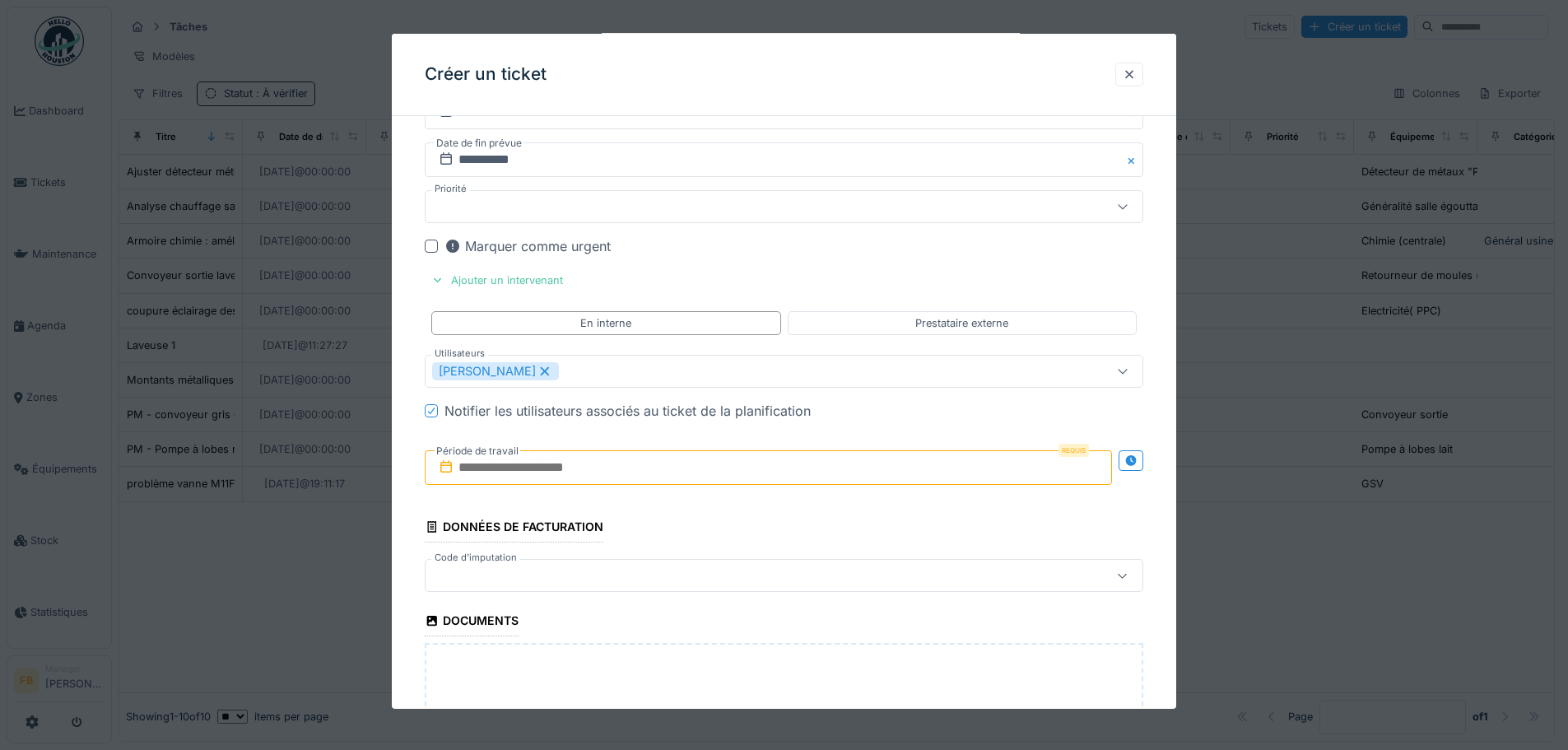
click at [763, 472] on input "text" at bounding box center [769, 468] width 687 height 34
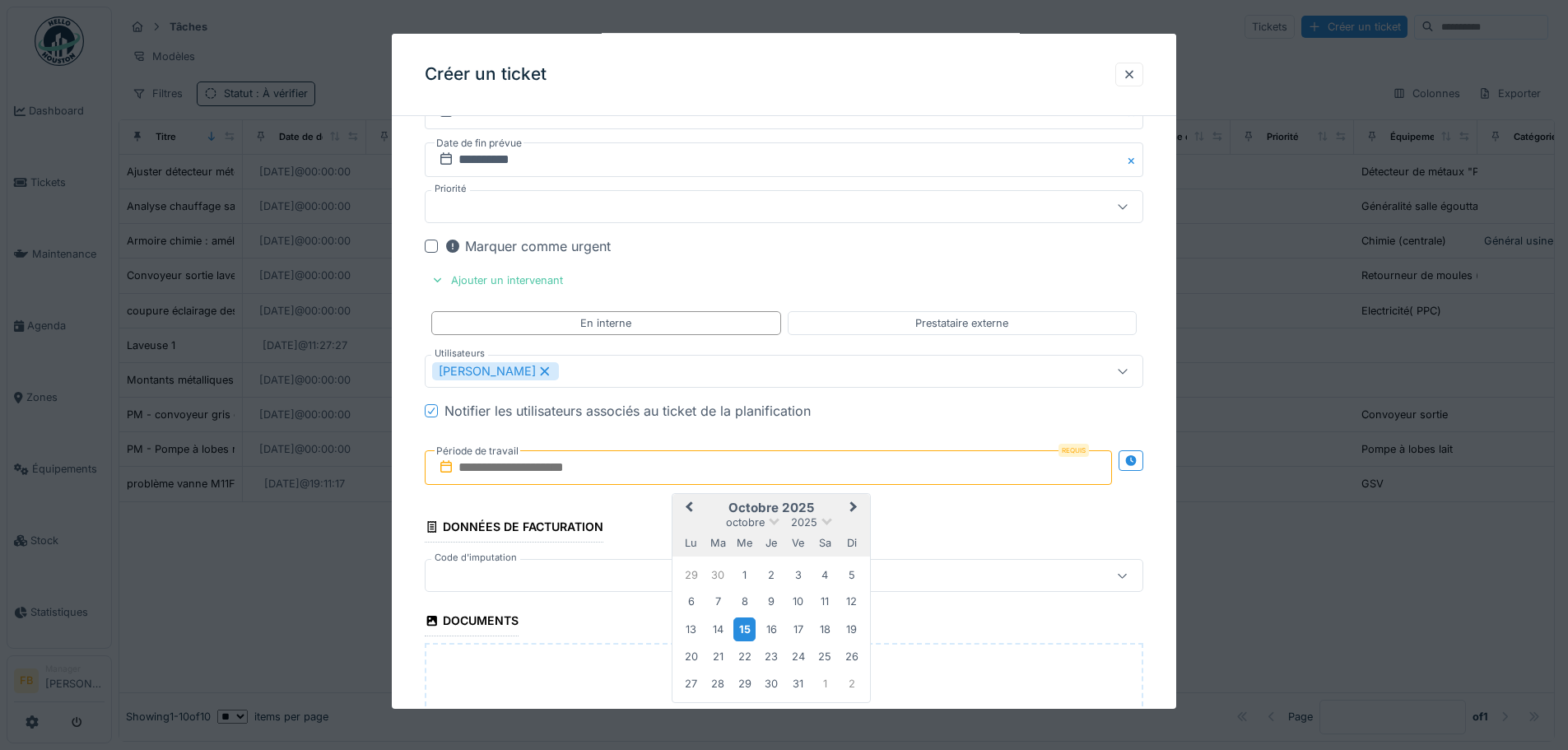
click at [747, 630] on div "15" at bounding box center [744, 629] width 23 height 24
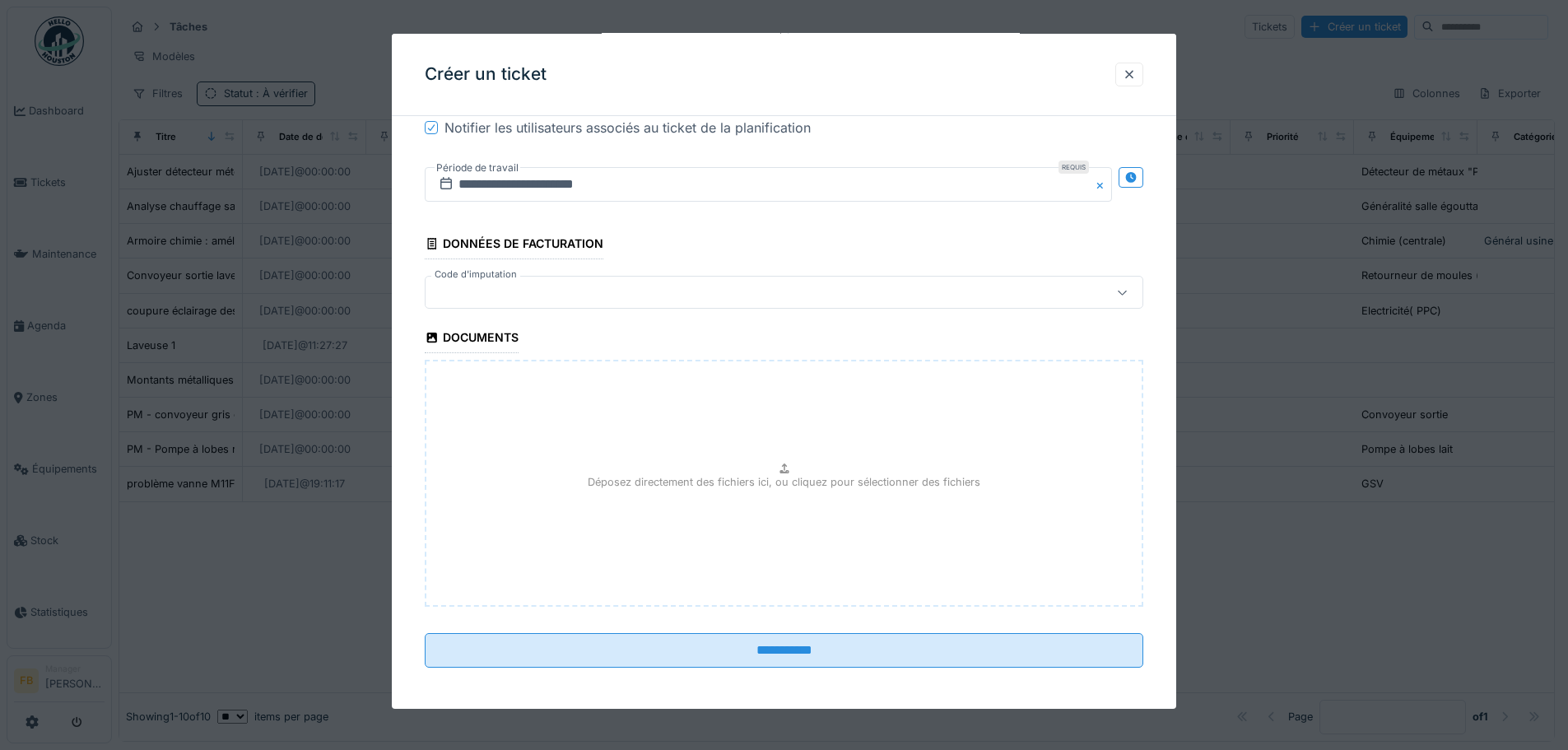
scroll to position [2034, 0]
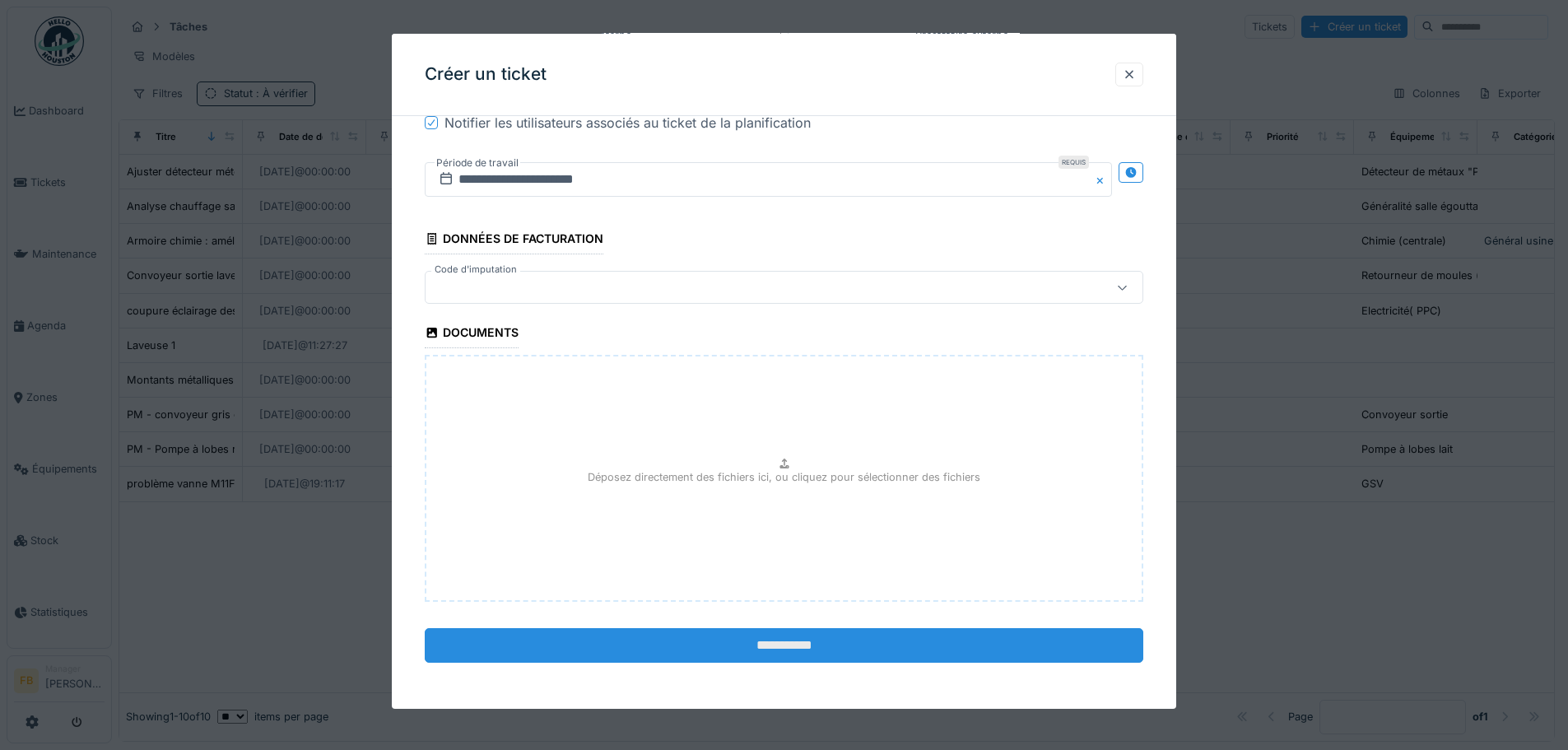
click at [792, 643] on input "**********" at bounding box center [784, 645] width 719 height 34
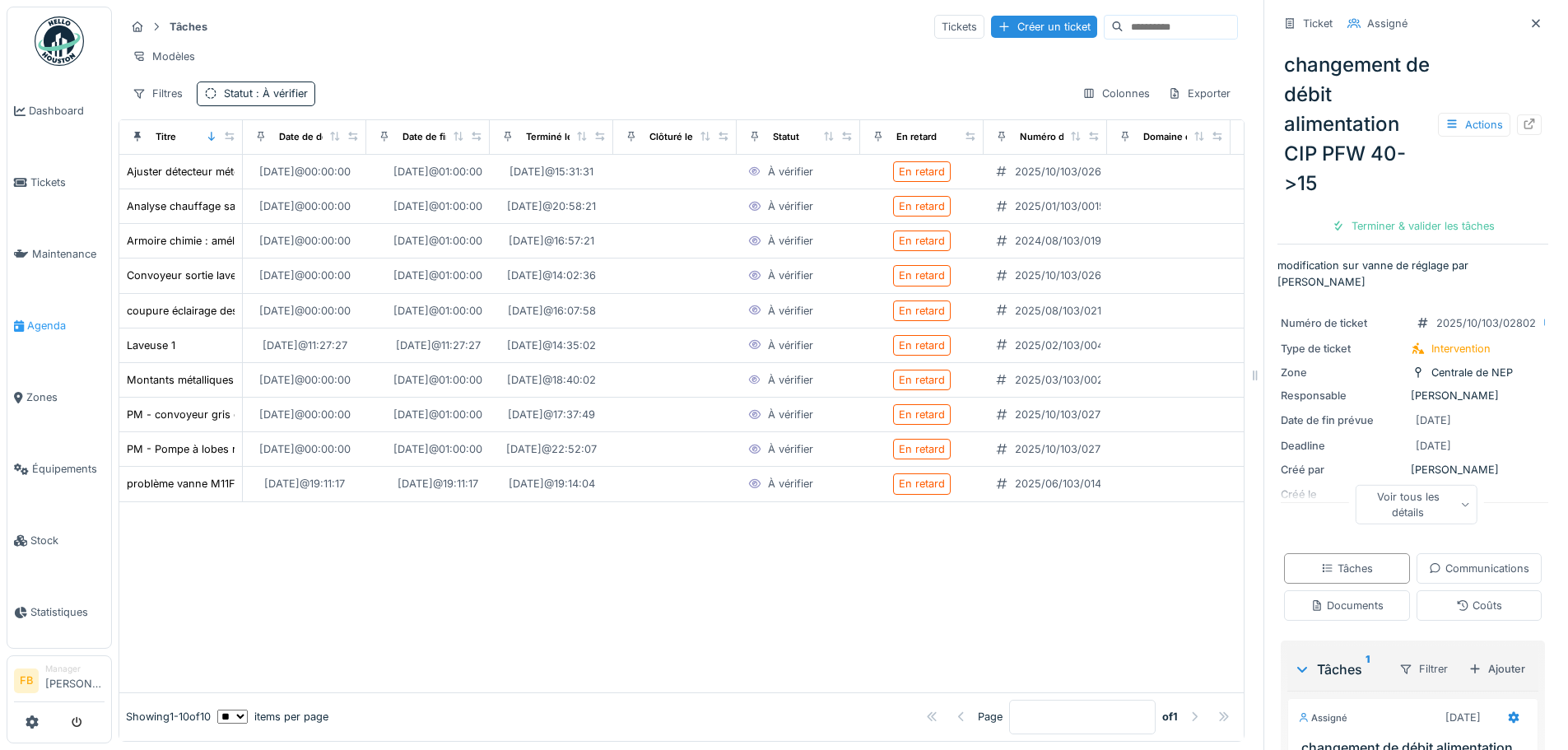
click at [48, 322] on span "Agenda" at bounding box center [66, 326] width 78 height 16
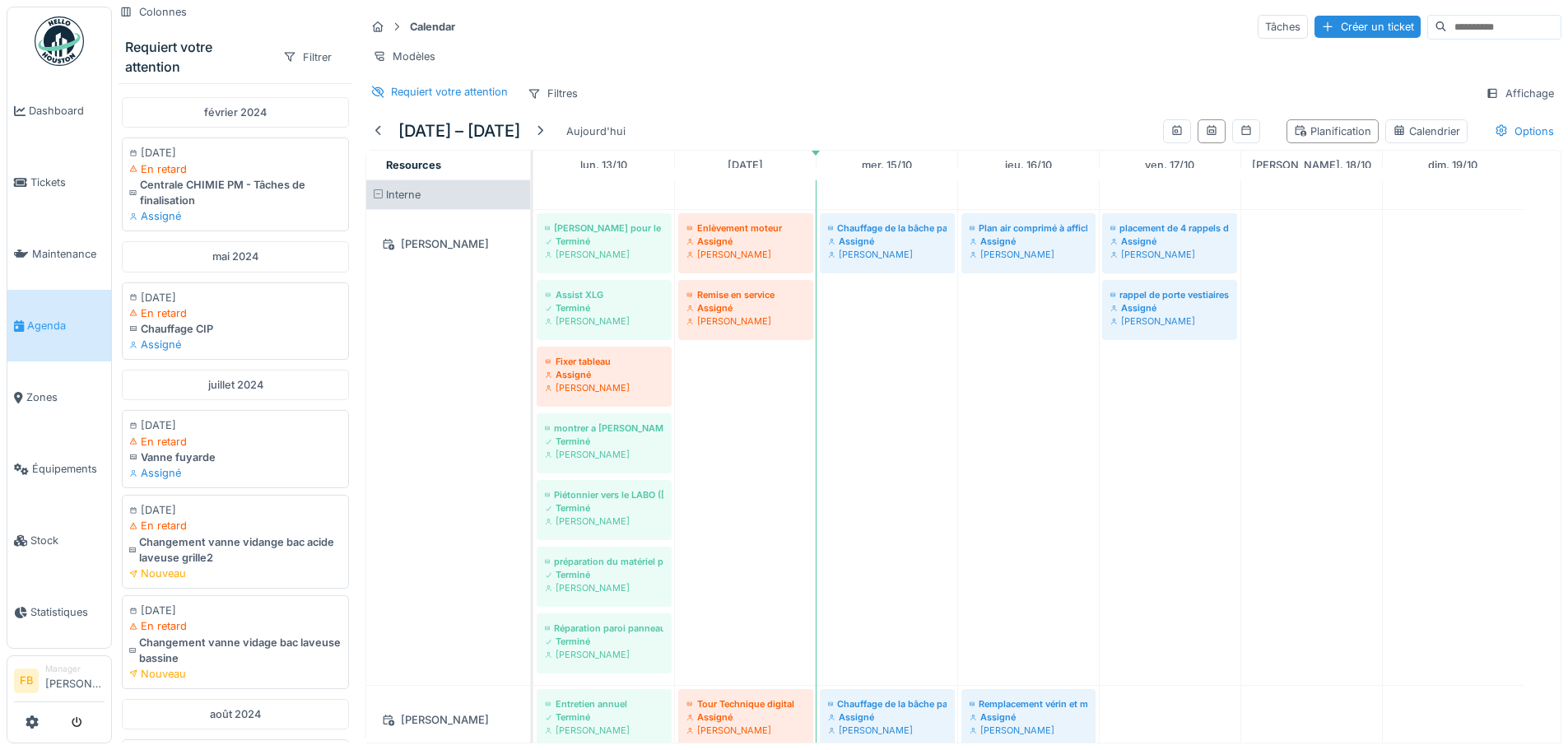
click at [378, 200] on span at bounding box center [378, 194] width 11 height 11
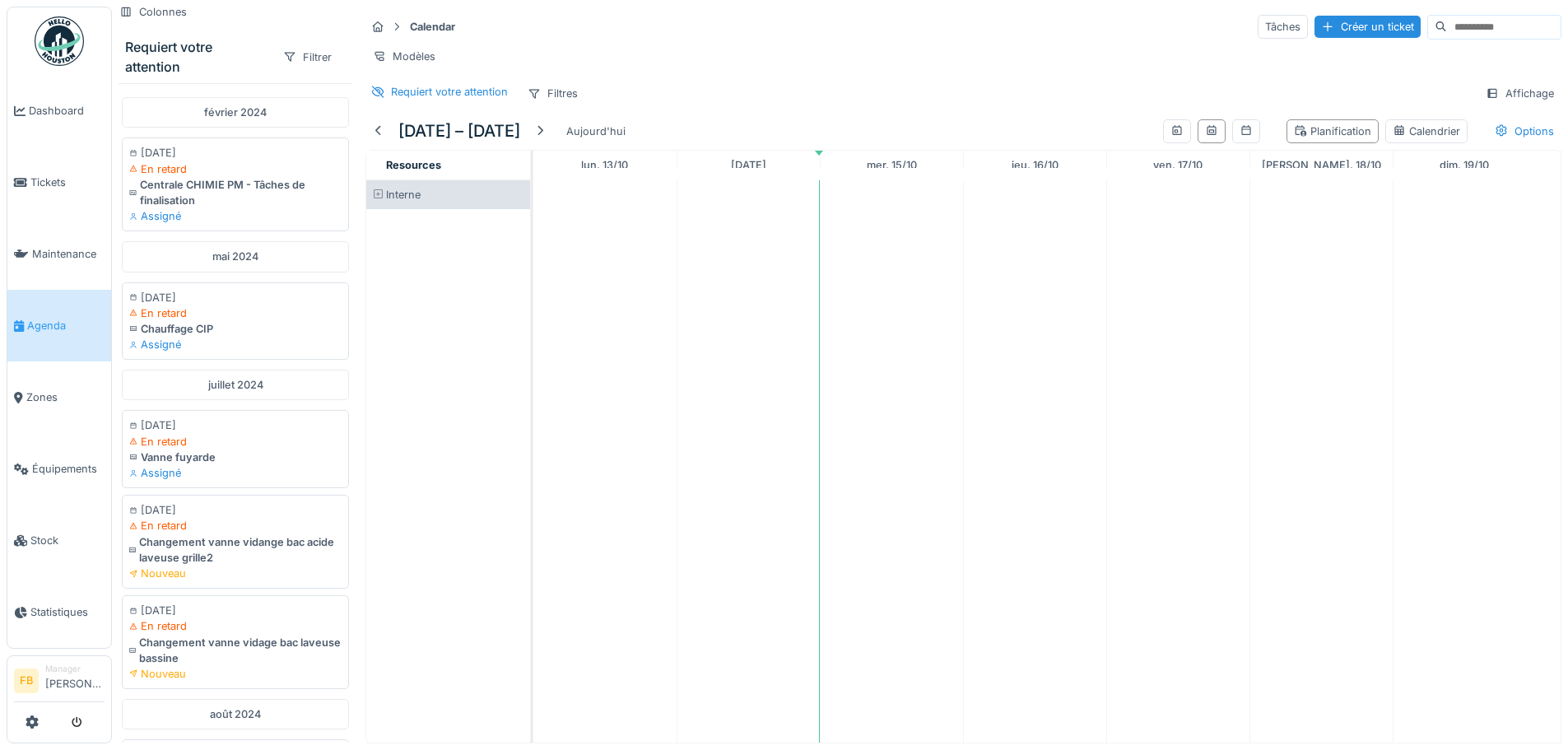
click at [378, 200] on span at bounding box center [378, 194] width 11 height 11
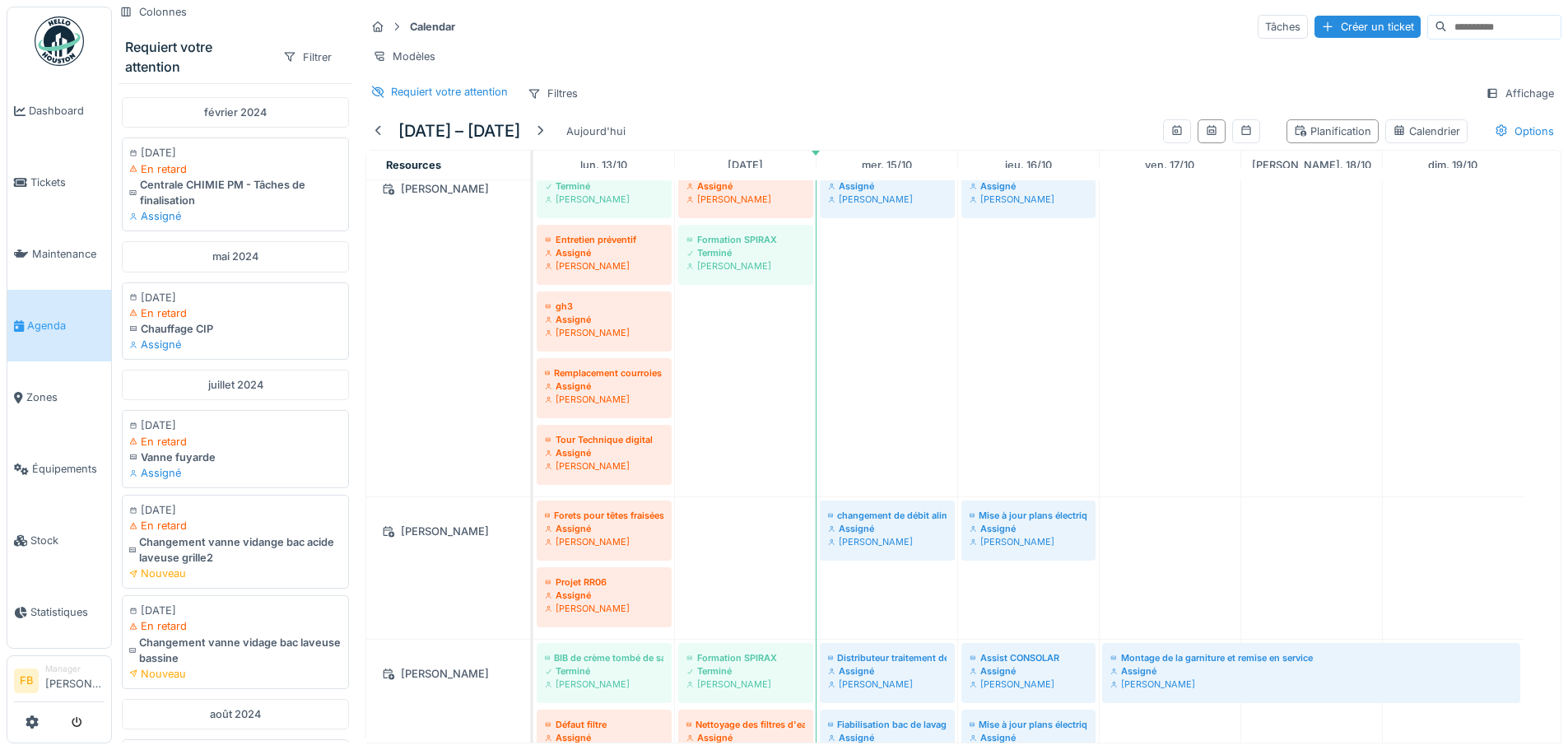
scroll to position [741, 0]
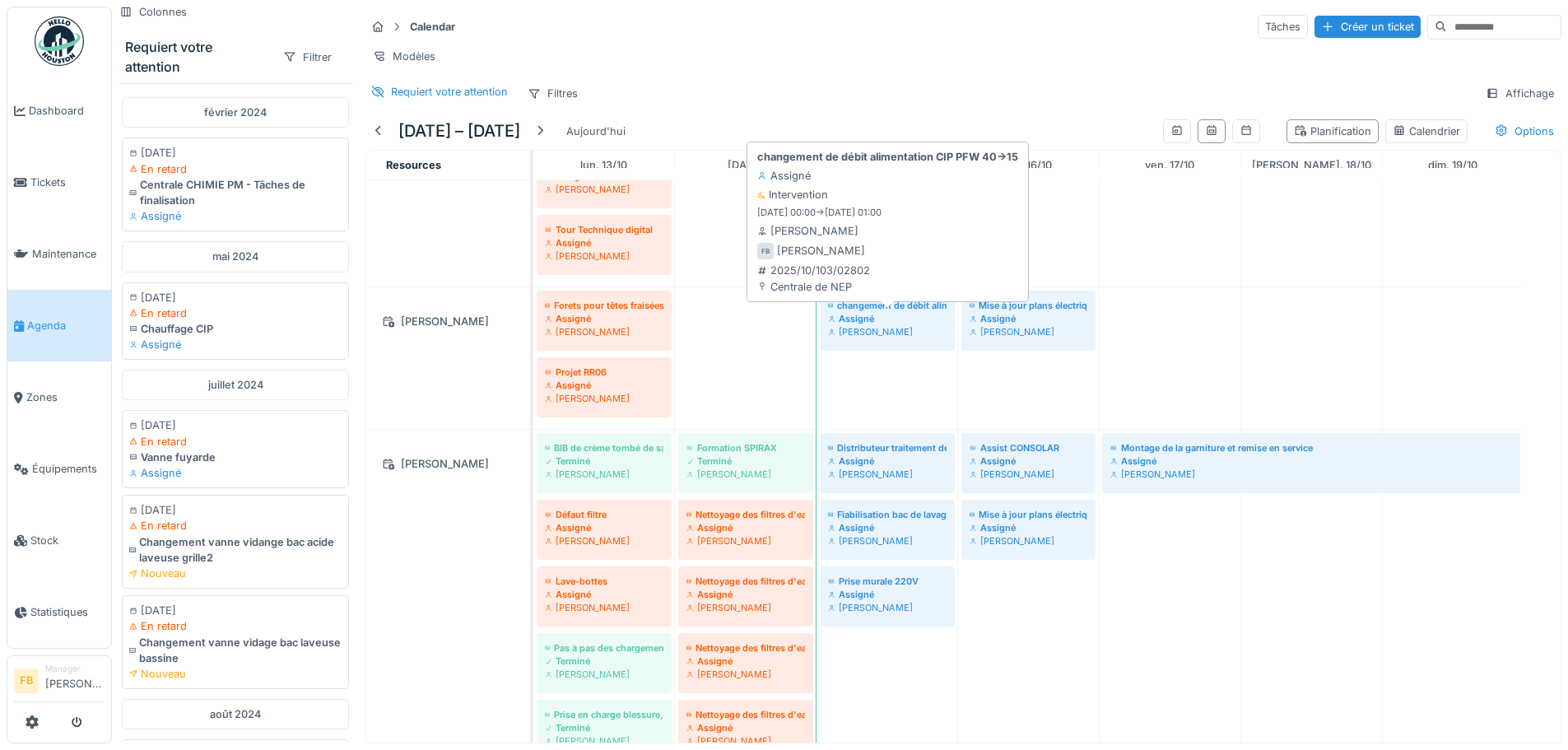
click at [863, 325] on div "Assigné" at bounding box center [887, 318] width 118 height 13
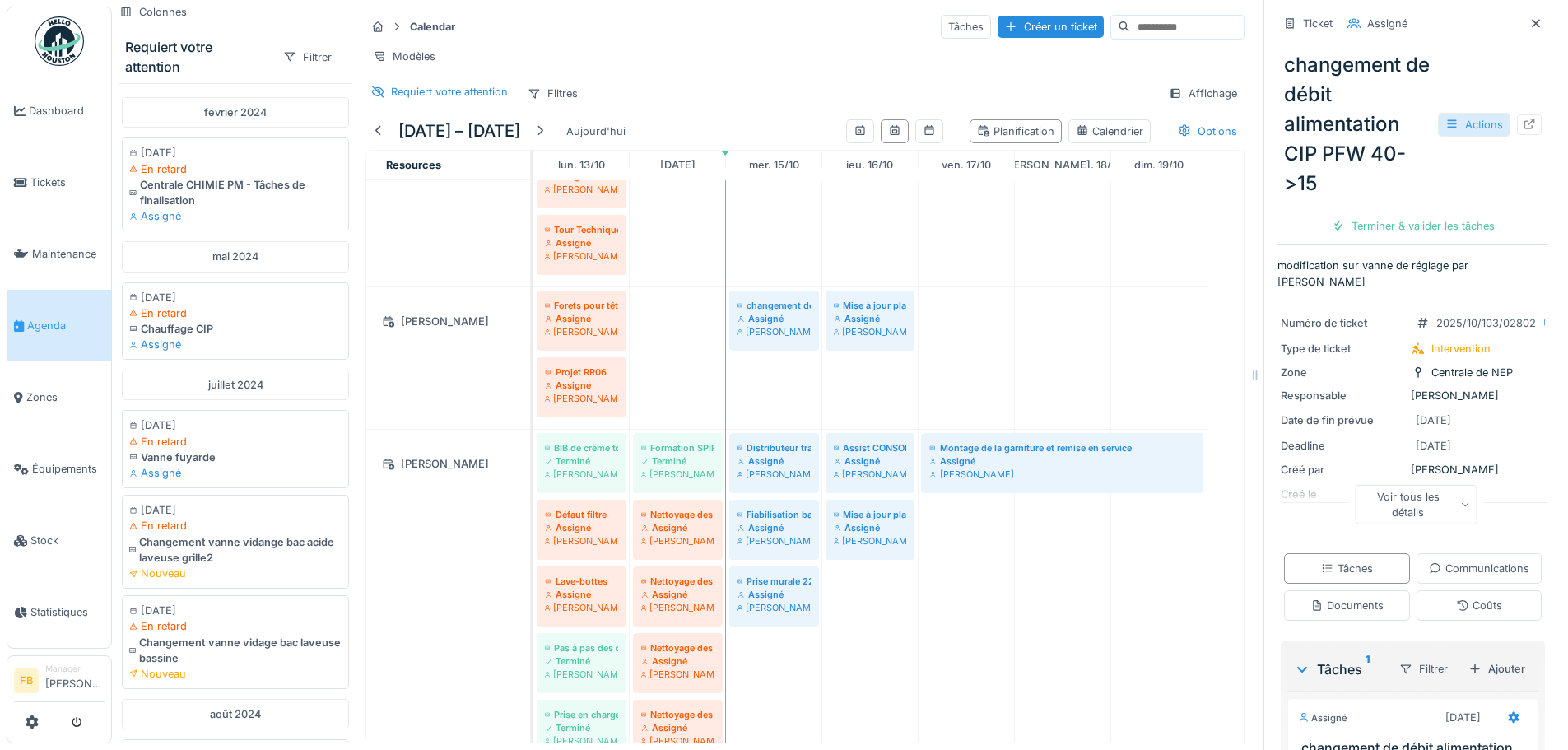
click at [1464, 123] on div "Actions" at bounding box center [1474, 125] width 73 height 24
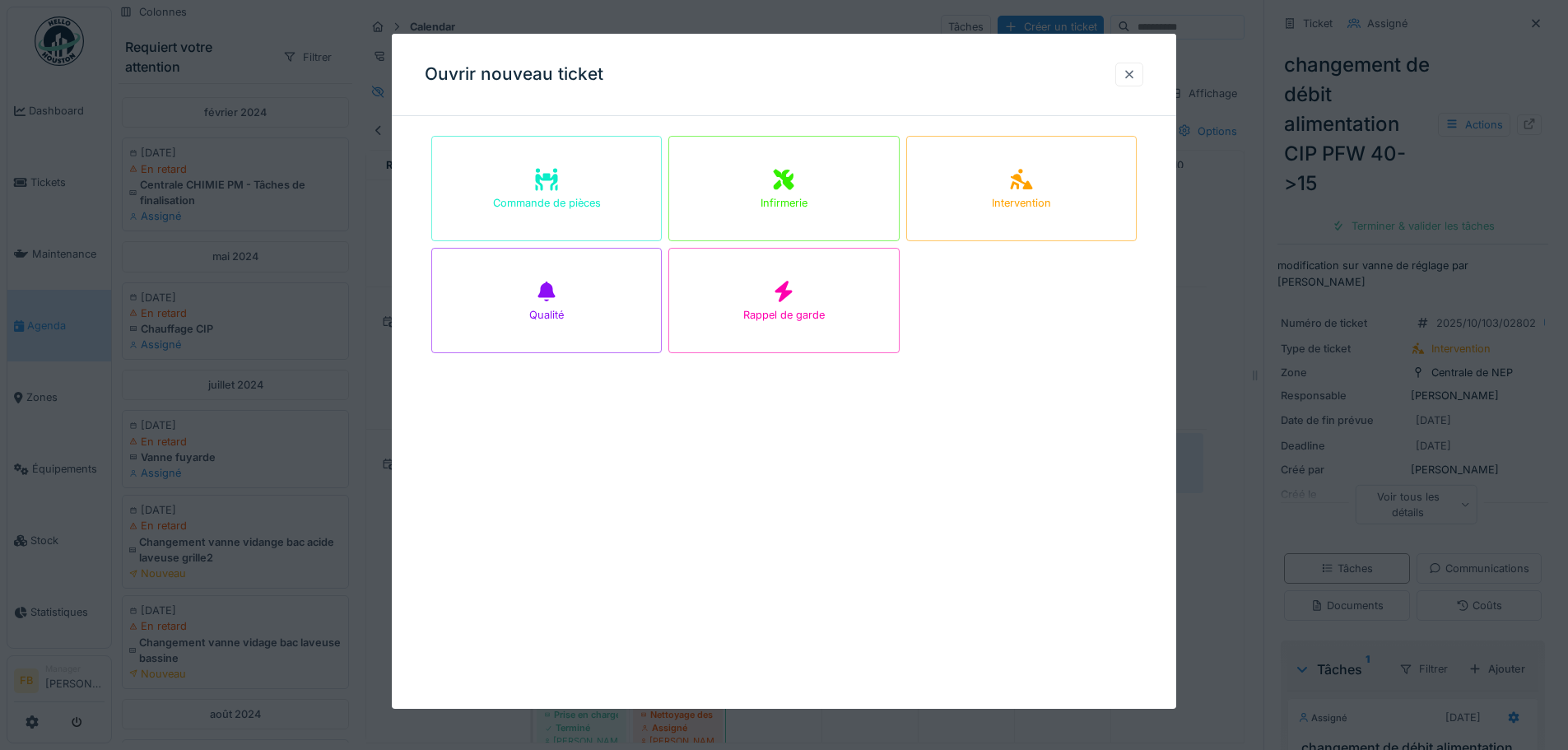
click at [1129, 72] on div at bounding box center [1129, 75] width 13 height 16
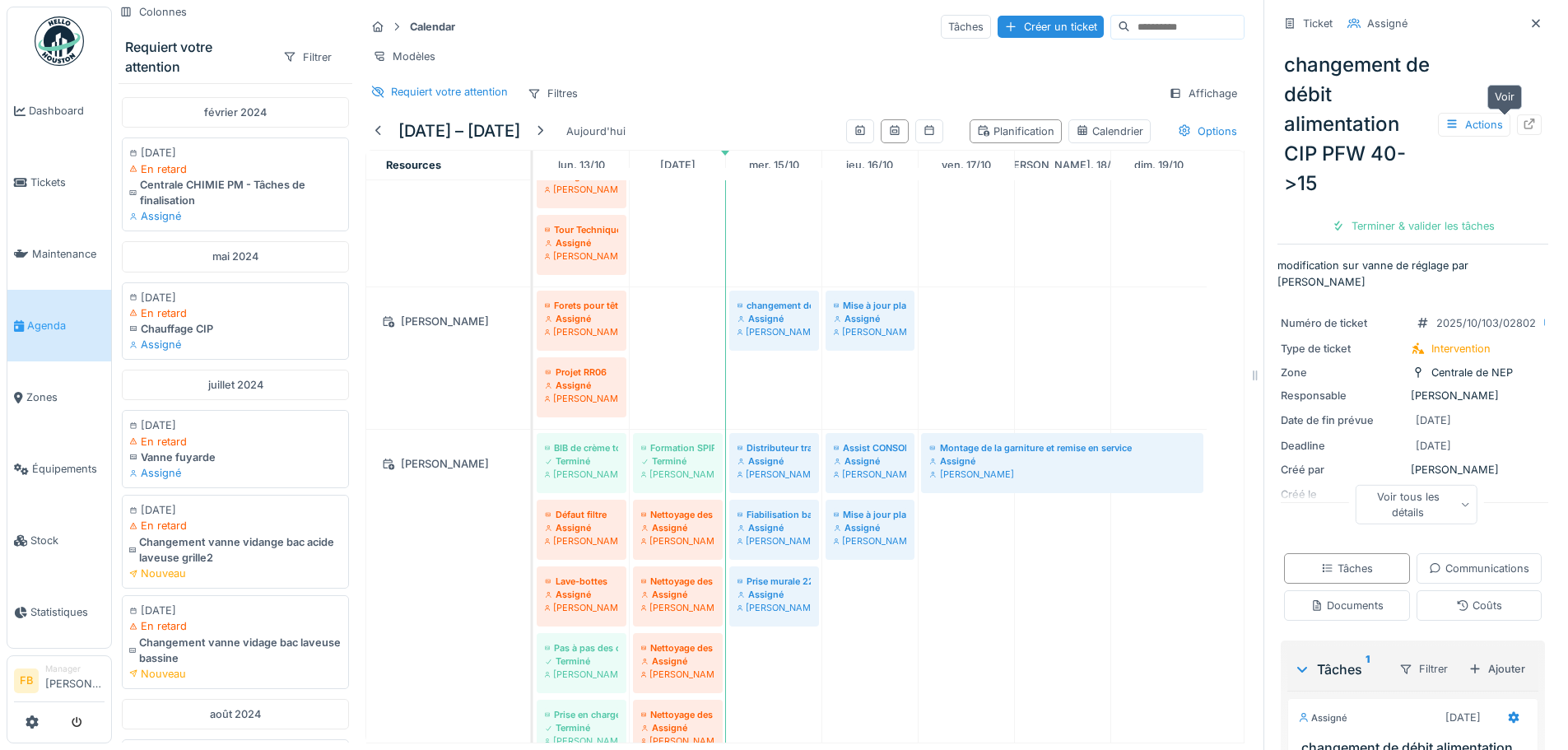
click at [1523, 124] on icon at bounding box center [1529, 123] width 13 height 11
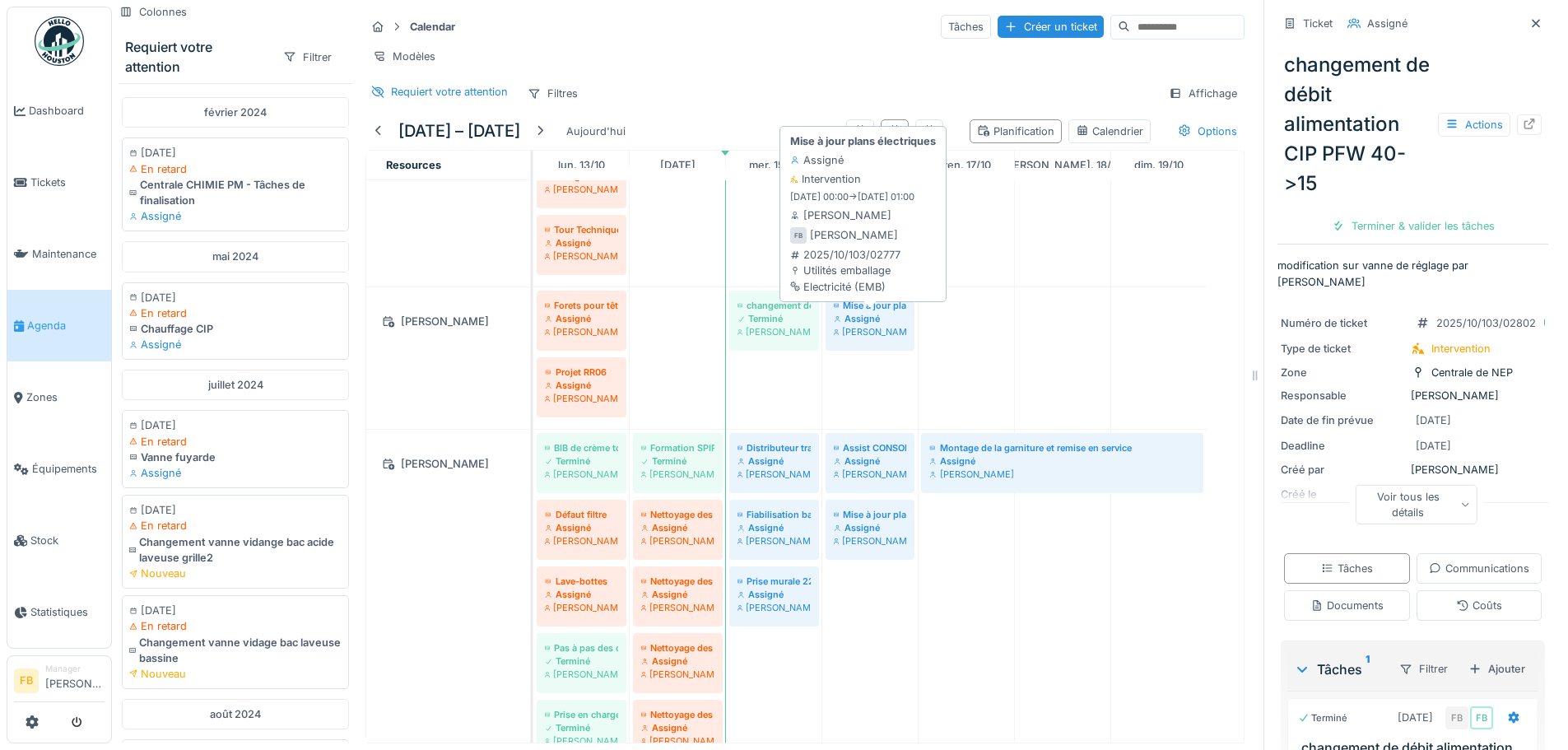
click at [879, 325] on div "Assigné" at bounding box center [870, 318] width 73 height 13
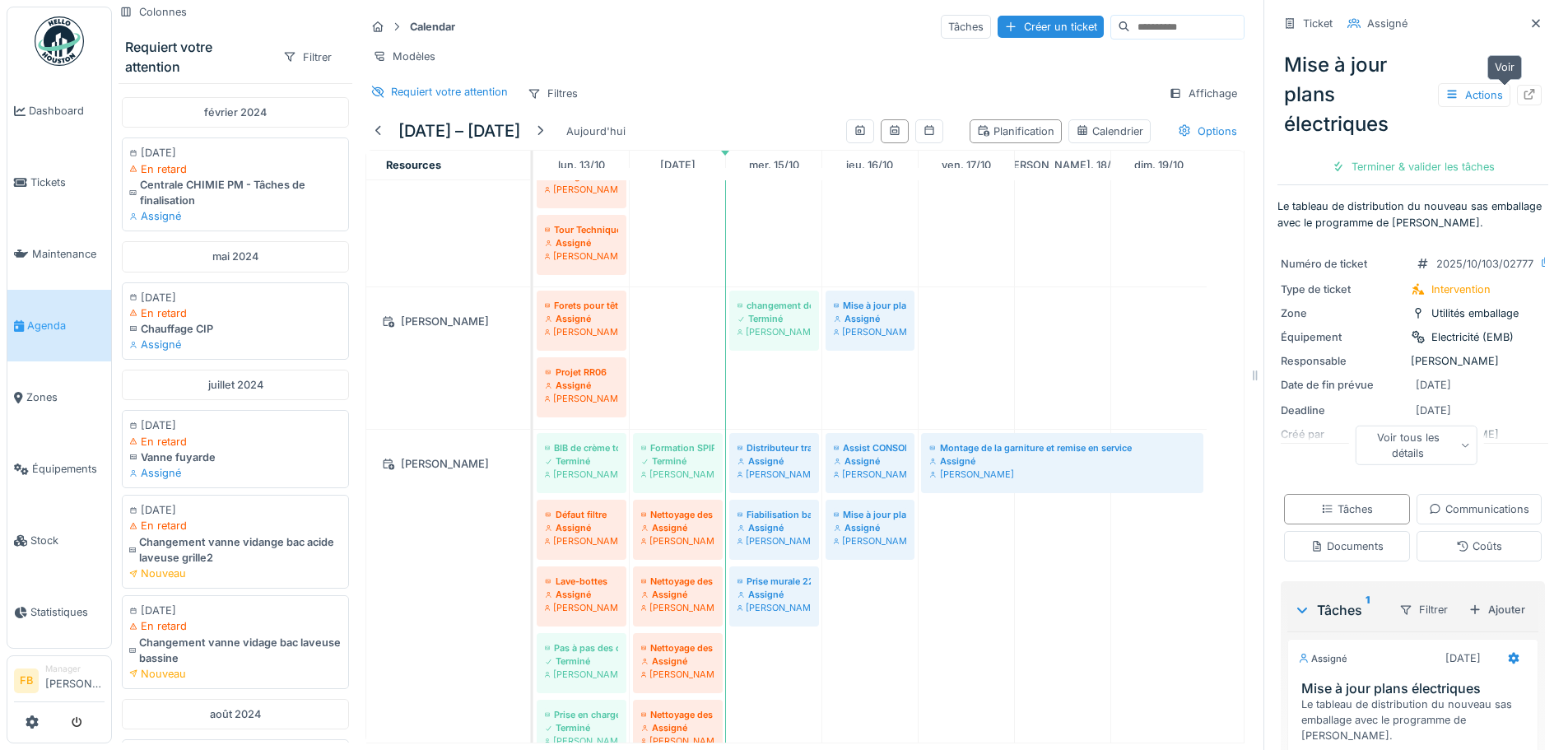
click at [1523, 97] on icon at bounding box center [1529, 94] width 13 height 11
drag, startPoint x: 880, startPoint y: 470, endPoint x: 871, endPoint y: 390, distance: 80.5
click at [871, 390] on div "Aide a Julien pour le relevement d un BIB renverse et bloquer sur une lice expe…" at bounding box center [889, 703] width 711 height 2528
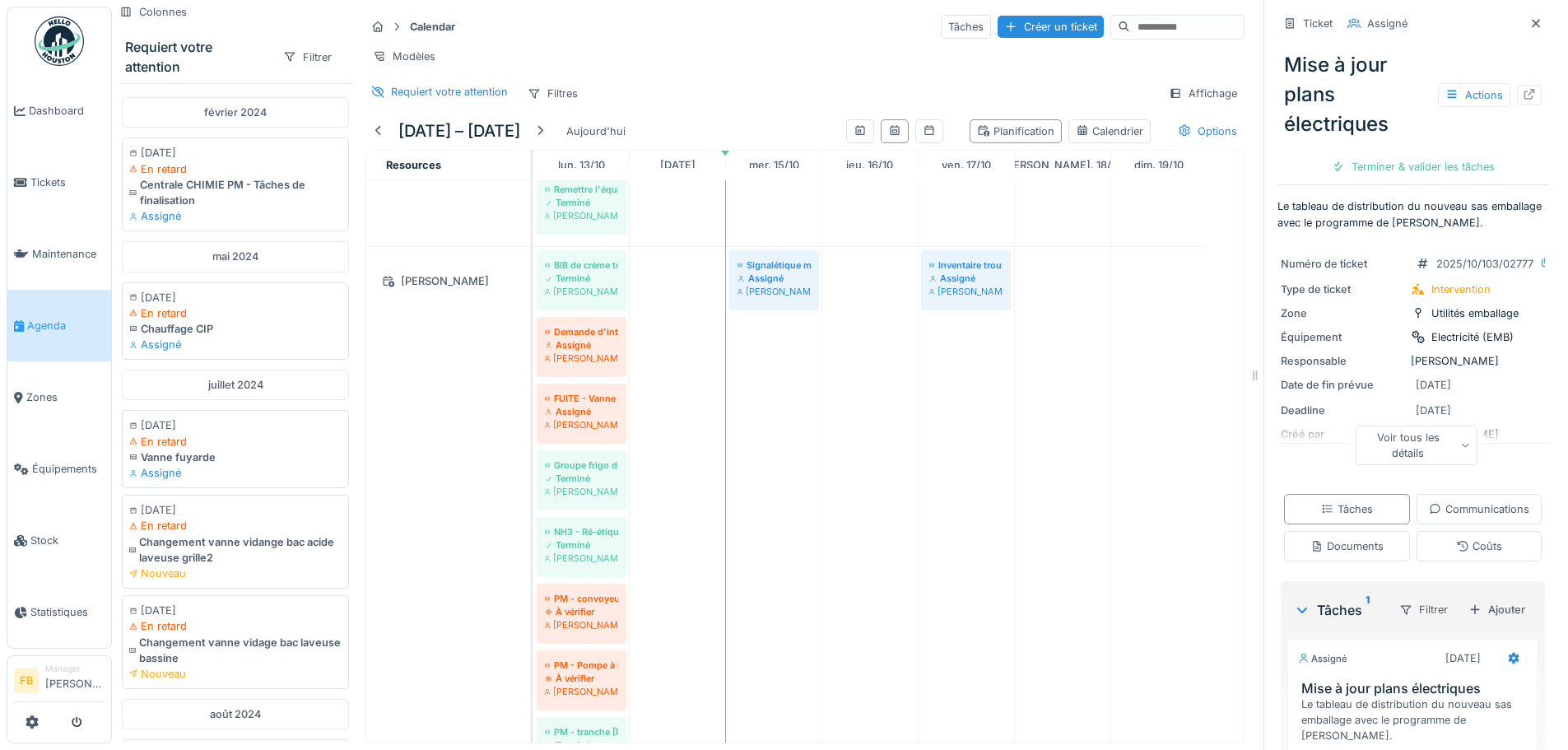
scroll to position [1523, 0]
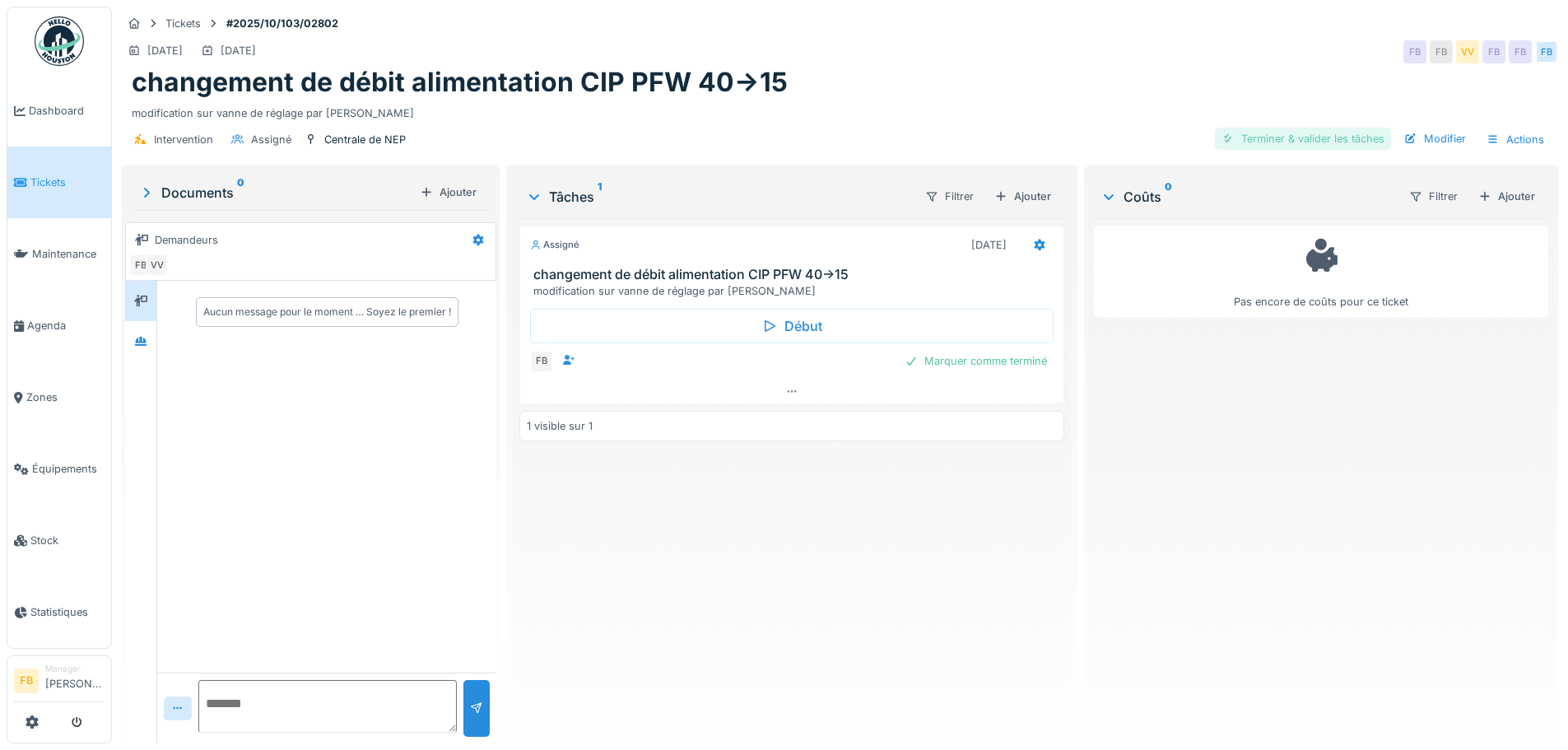
click at [1308, 136] on div "Terminer & valider les tâches" at bounding box center [1303, 139] width 176 height 23
